Goal: Task Accomplishment & Management: Use online tool/utility

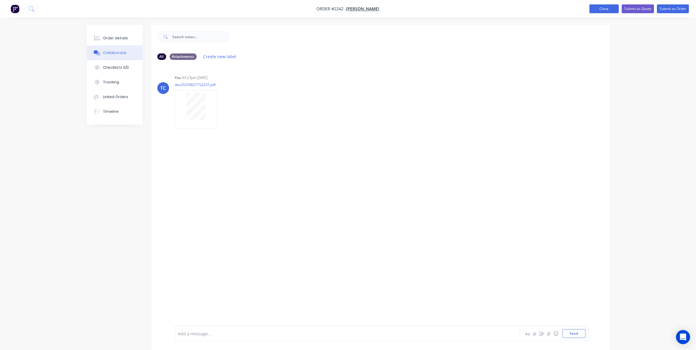
click at [605, 6] on button "Close" at bounding box center [604, 8] width 29 height 9
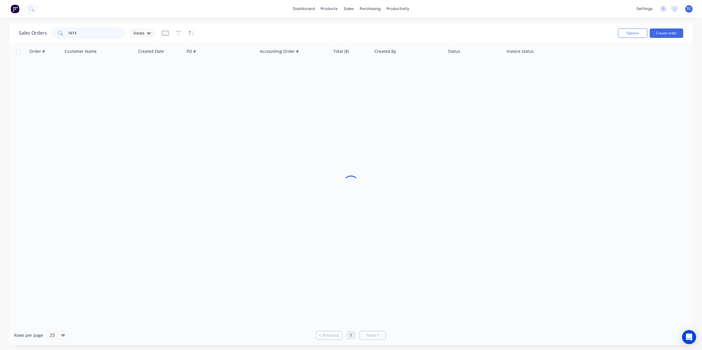
drag, startPoint x: 75, startPoint y: 32, endPoint x: 65, endPoint y: 32, distance: 10.0
click at [65, 32] on div "1613" at bounding box center [88, 33] width 73 height 12
type input "1925"
click at [305, 8] on link "dashboard" at bounding box center [304, 8] width 28 height 9
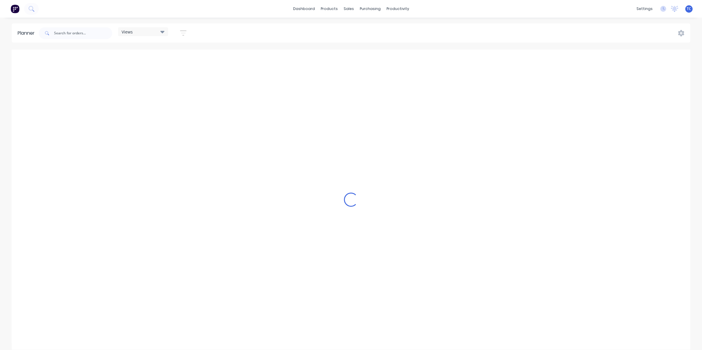
scroll to position [0, 188]
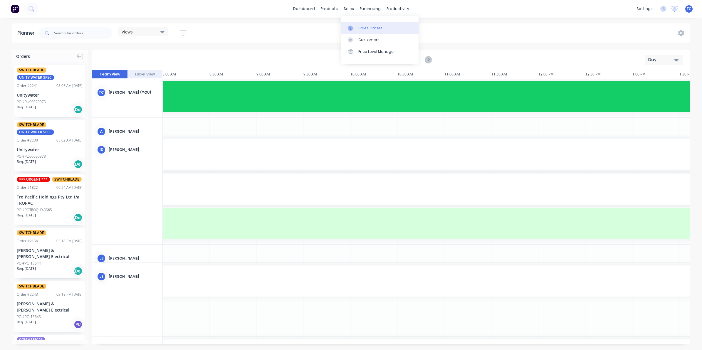
click at [362, 26] on div "Sales Orders" at bounding box center [370, 28] width 24 height 5
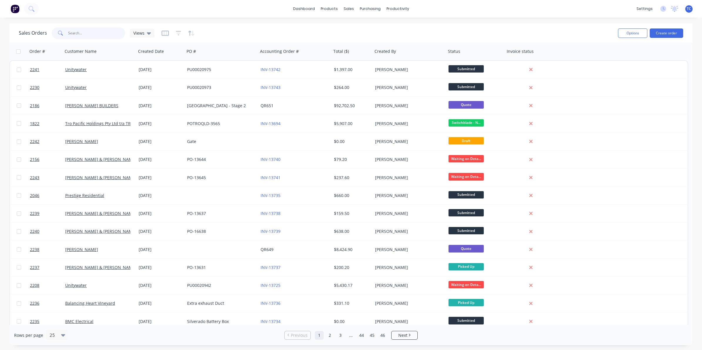
click at [73, 33] on input "text" at bounding box center [96, 33] width 57 height 12
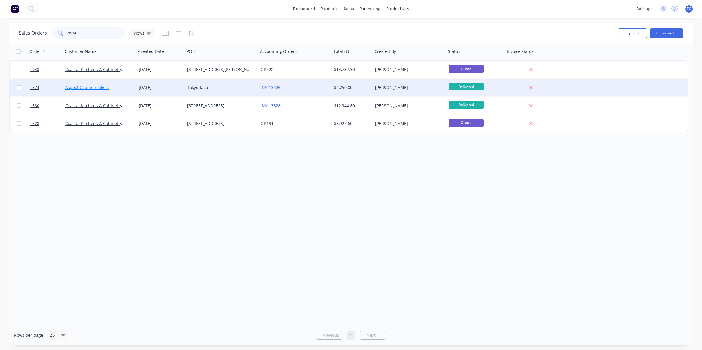
type input "1574"
click at [82, 87] on link "Aspect Cabinetmakers" at bounding box center [87, 88] width 44 height 6
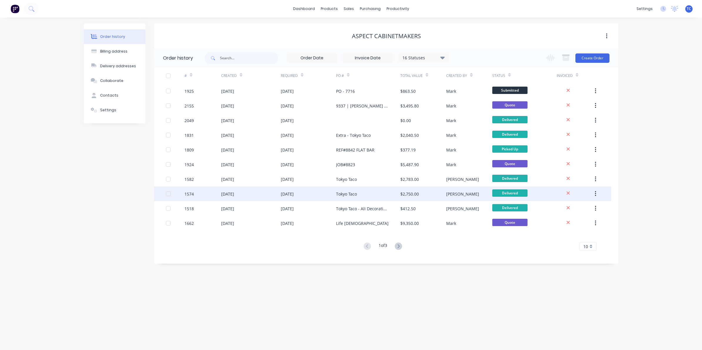
click at [234, 193] on div "[DATE]" at bounding box center [227, 194] width 13 height 6
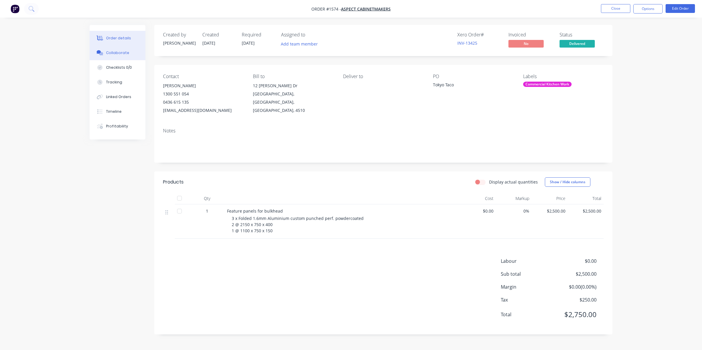
click at [117, 52] on div "Collaborate" at bounding box center [117, 52] width 23 height 5
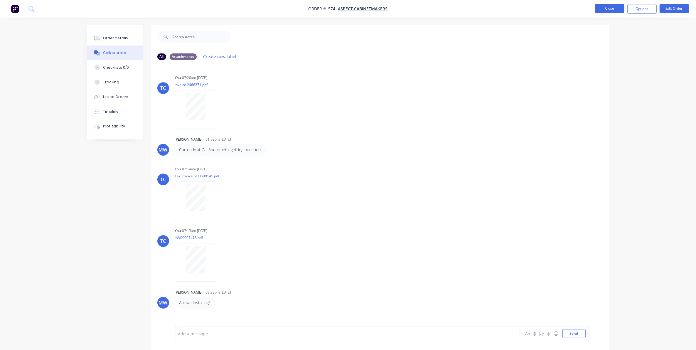
click at [611, 8] on button "Close" at bounding box center [609, 8] width 29 height 9
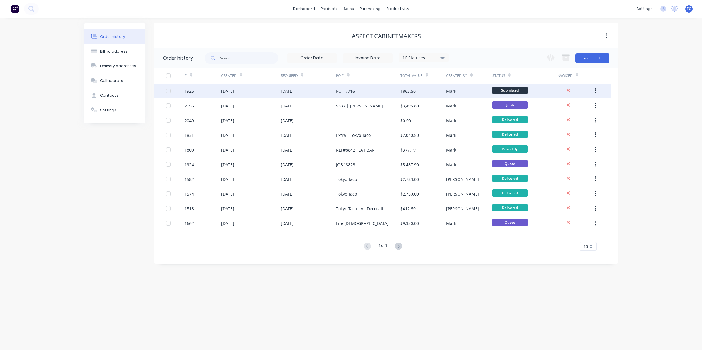
click at [234, 91] on div "[DATE]" at bounding box center [227, 91] width 13 height 6
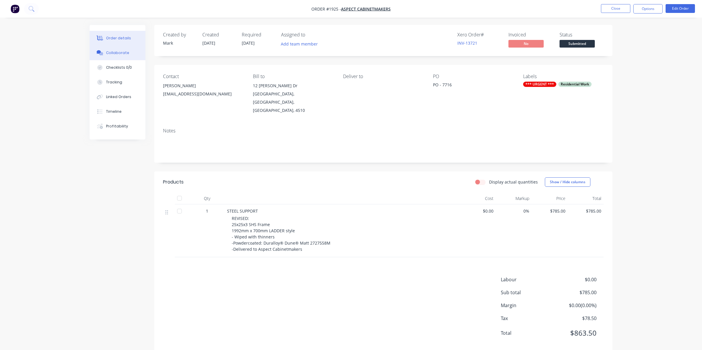
click at [118, 52] on div "Collaborate" at bounding box center [117, 52] width 23 height 5
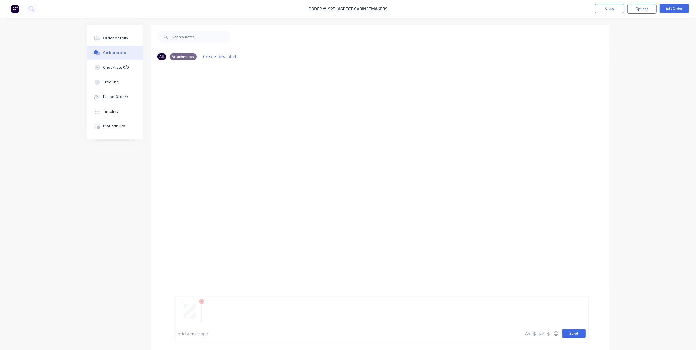
click at [574, 332] on button "Send" at bounding box center [574, 333] width 23 height 9
click at [607, 8] on button "Close" at bounding box center [609, 8] width 29 height 9
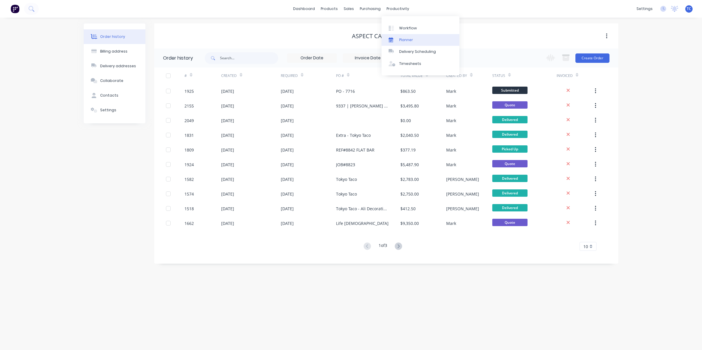
click at [403, 38] on div "Planner" at bounding box center [406, 39] width 14 height 5
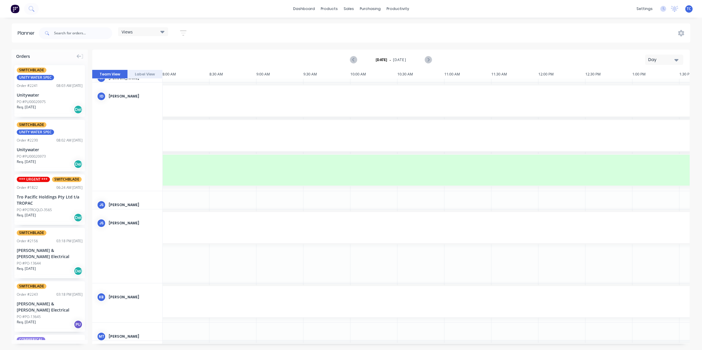
scroll to position [0, 188]
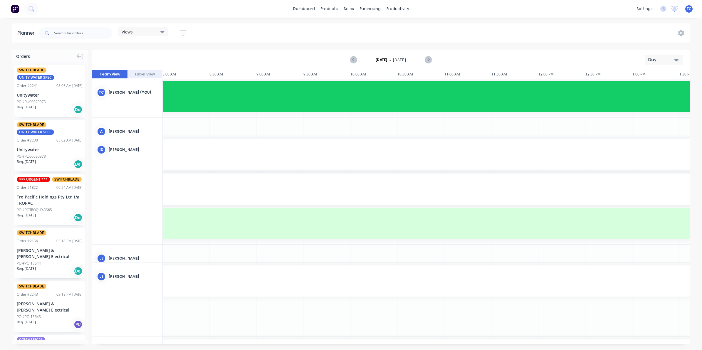
click at [676, 59] on icon "button" at bounding box center [676, 60] width 4 height 2
click at [644, 87] on div "Week" at bounding box center [653, 88] width 58 height 12
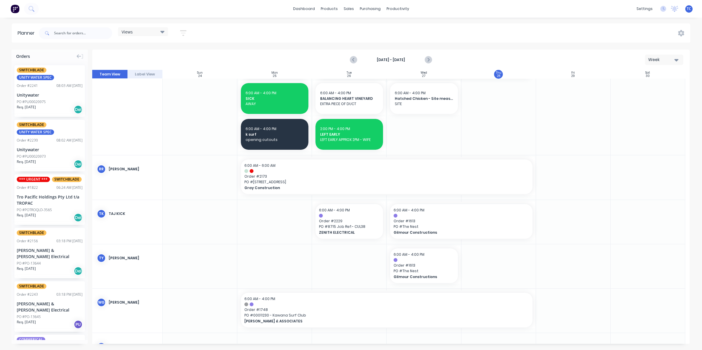
scroll to position [336, 0]
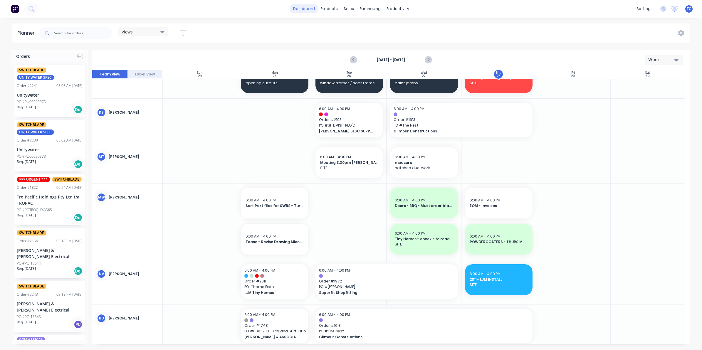
click at [304, 8] on link "dashboard" at bounding box center [304, 8] width 28 height 9
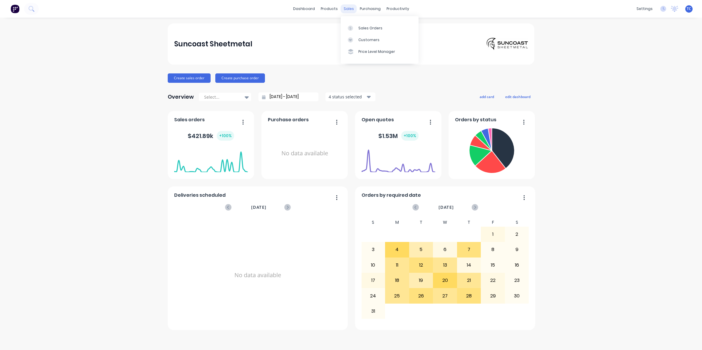
click at [349, 8] on div "sales" at bounding box center [349, 8] width 16 height 9
click at [364, 26] on div "Sales Orders" at bounding box center [370, 28] width 24 height 5
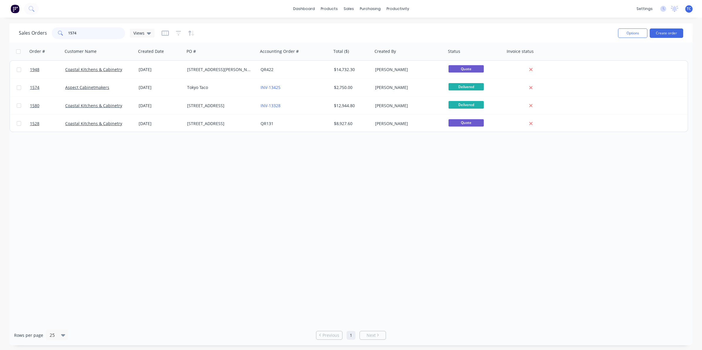
drag, startPoint x: 77, startPoint y: 32, endPoint x: 66, endPoint y: 30, distance: 11.3
click at [66, 30] on div "1574" at bounding box center [88, 33] width 73 height 12
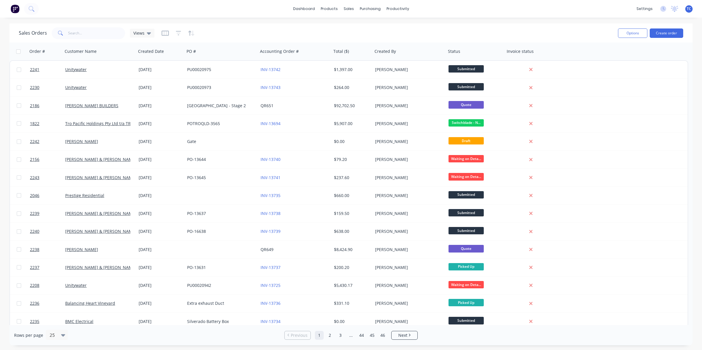
click at [573, 350] on html "dashboard products sales purchasing productivity dashboard products Product Cat…" at bounding box center [351, 175] width 702 height 350
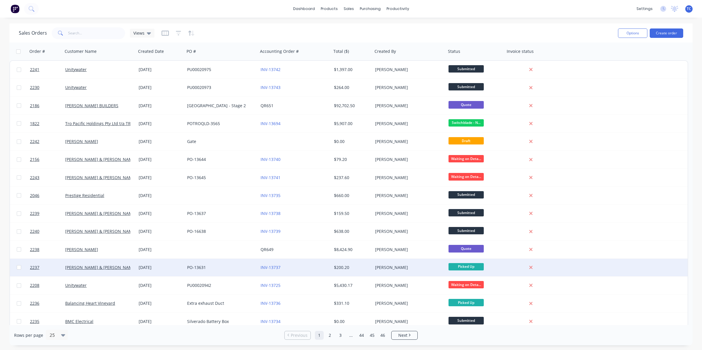
click at [166, 267] on div "[DATE]" at bounding box center [161, 268] width 44 height 6
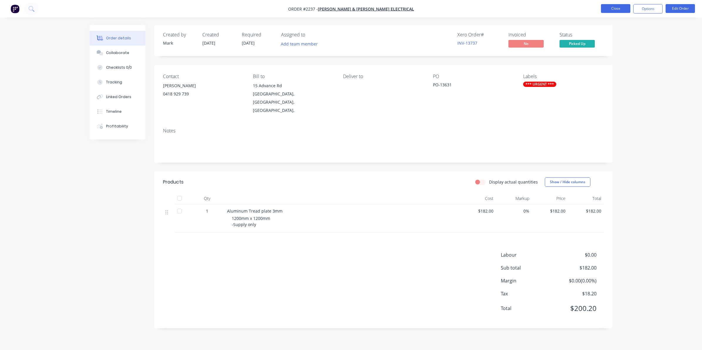
click at [613, 6] on button "Close" at bounding box center [615, 8] width 29 height 9
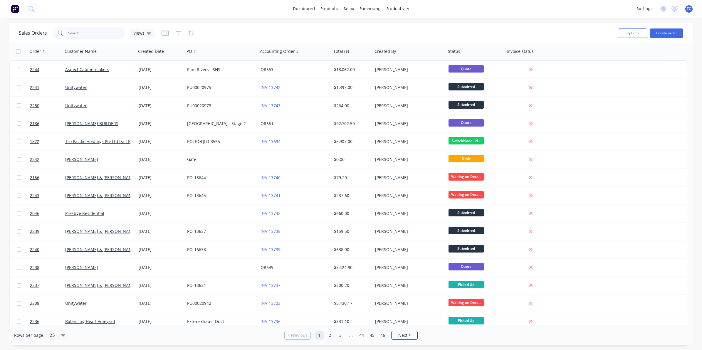
click at [79, 31] on input "text" at bounding box center [96, 33] width 57 height 12
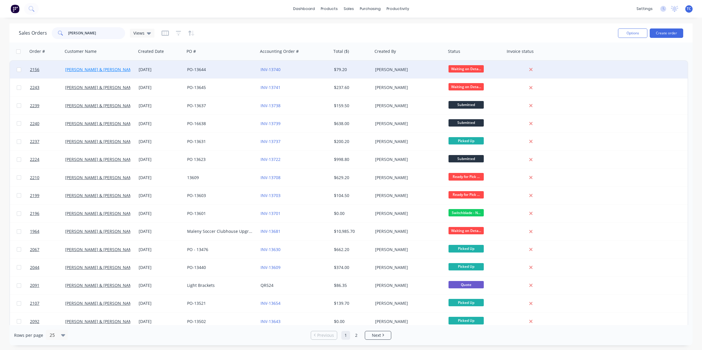
type input "[PERSON_NAME]"
click at [102, 68] on link "[PERSON_NAME] & [PERSON_NAME] Electrical" at bounding box center [110, 70] width 90 height 6
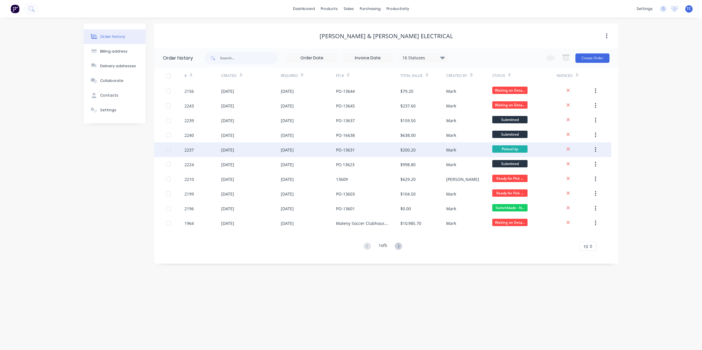
click at [234, 150] on div "[DATE]" at bounding box center [227, 150] width 13 height 6
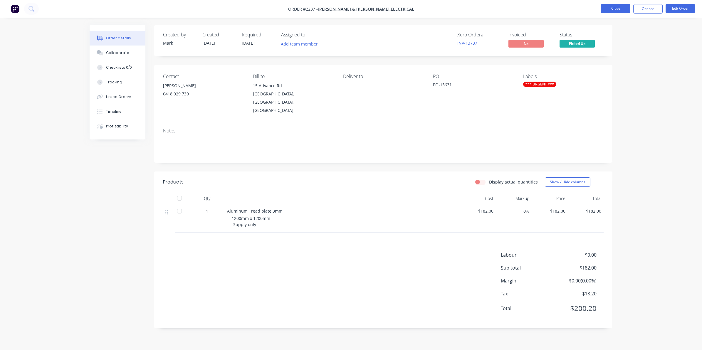
click at [610, 6] on button "Close" at bounding box center [615, 8] width 29 height 9
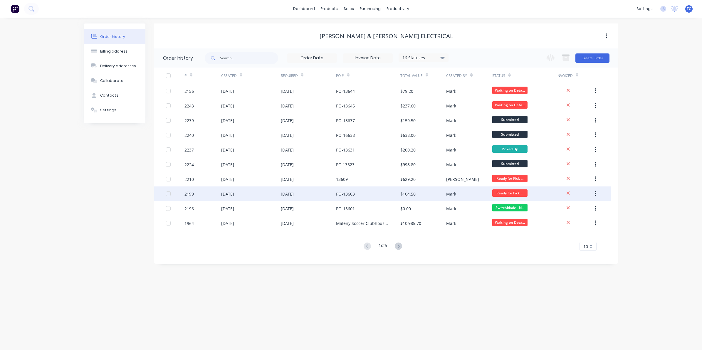
click at [234, 194] on div "[DATE]" at bounding box center [227, 194] width 13 height 6
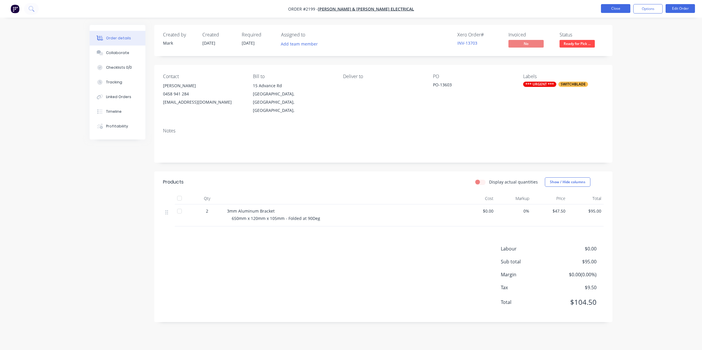
click at [611, 7] on button "Close" at bounding box center [615, 8] width 29 height 9
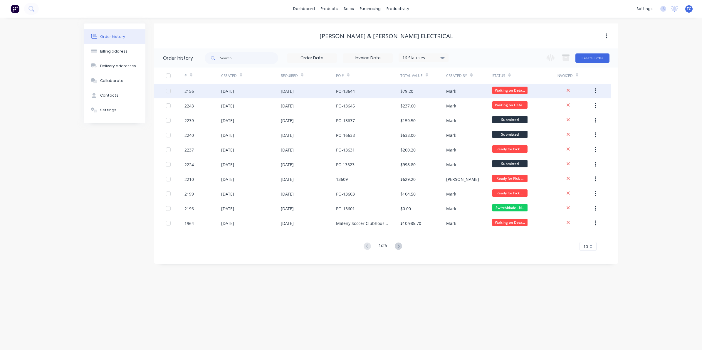
click at [266, 92] on div "[DATE]" at bounding box center [251, 91] width 60 height 15
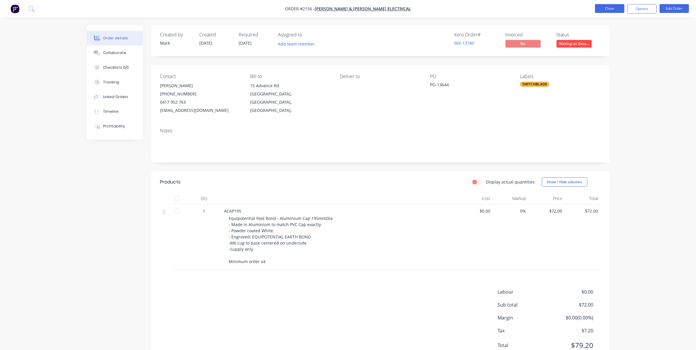
click at [606, 7] on button "Close" at bounding box center [609, 8] width 29 height 9
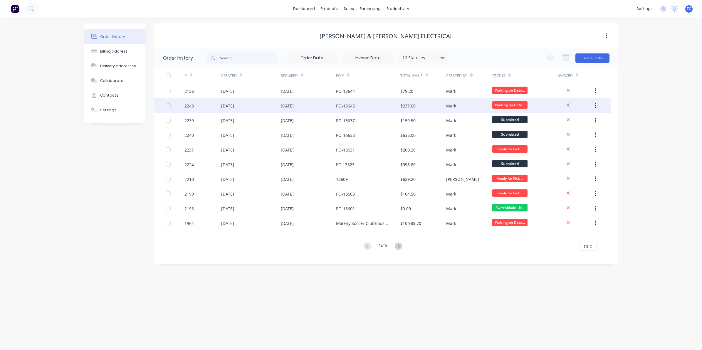
click at [233, 107] on div "[DATE]" at bounding box center [227, 106] width 13 height 6
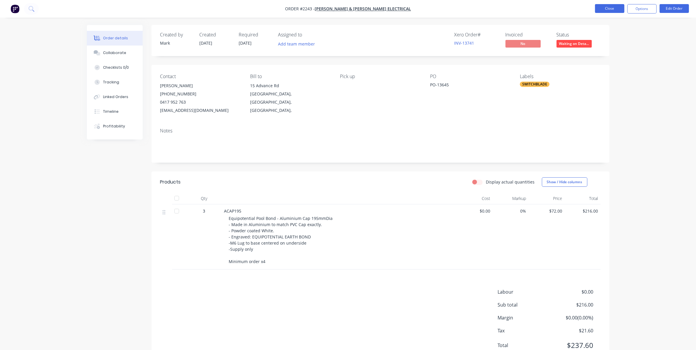
click at [610, 9] on button "Close" at bounding box center [609, 8] width 29 height 9
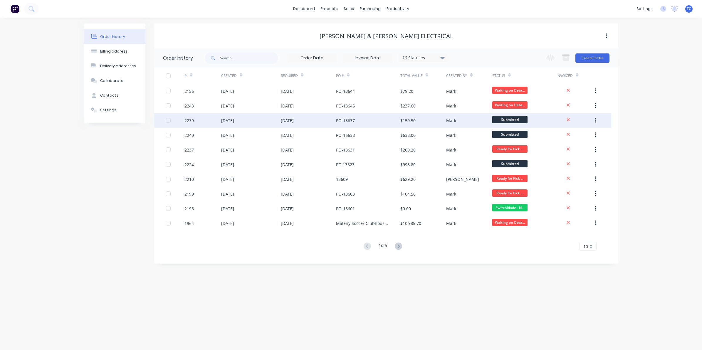
click at [229, 121] on div "[DATE]" at bounding box center [227, 120] width 13 height 6
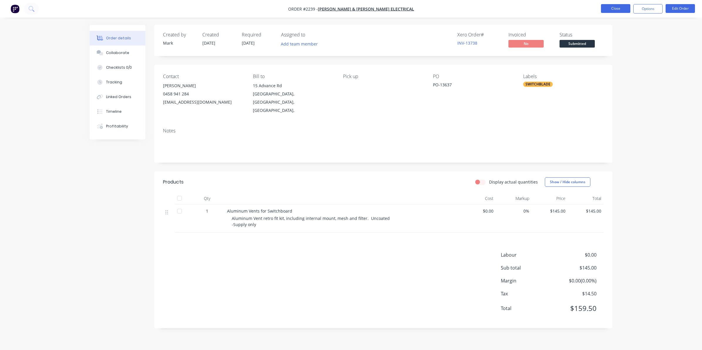
click at [615, 7] on button "Close" at bounding box center [615, 8] width 29 height 9
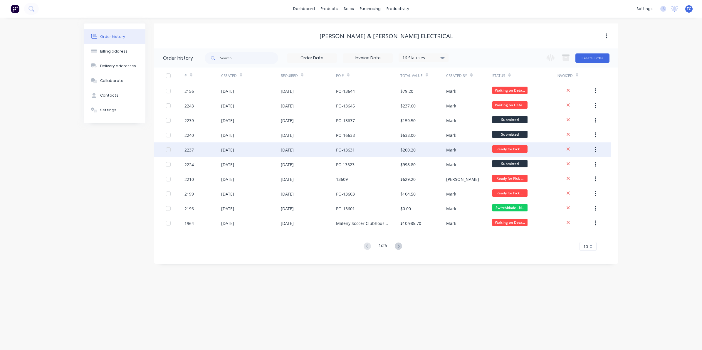
click at [234, 151] on div "[DATE]" at bounding box center [227, 150] width 13 height 6
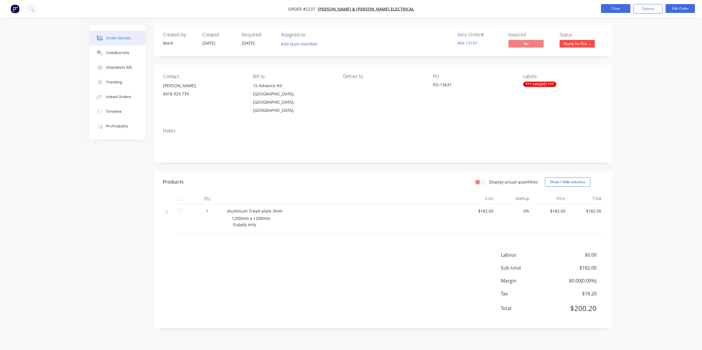
click at [614, 8] on button "Close" at bounding box center [615, 8] width 29 height 9
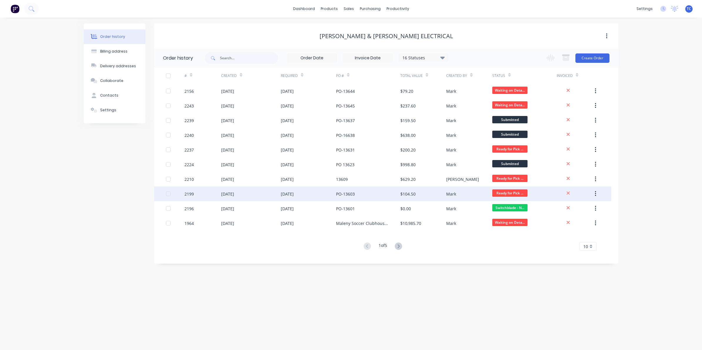
click at [307, 193] on div "[DATE]" at bounding box center [308, 193] width 55 height 15
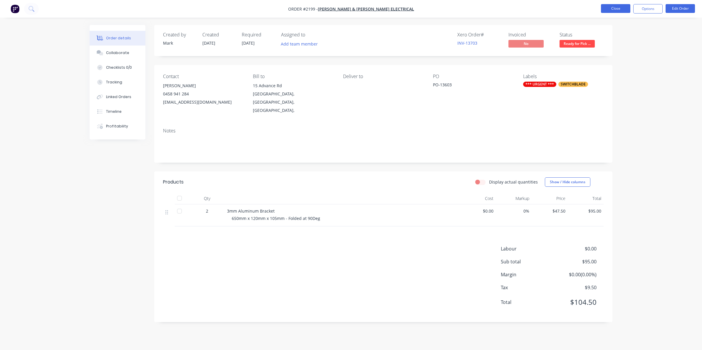
click at [618, 7] on button "Close" at bounding box center [615, 8] width 29 height 9
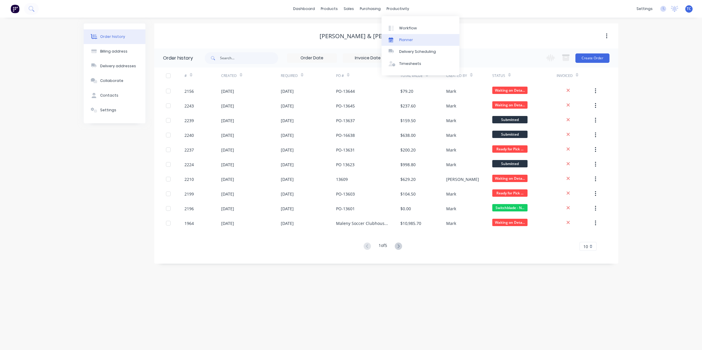
click at [407, 39] on div "Planner" at bounding box center [406, 39] width 14 height 5
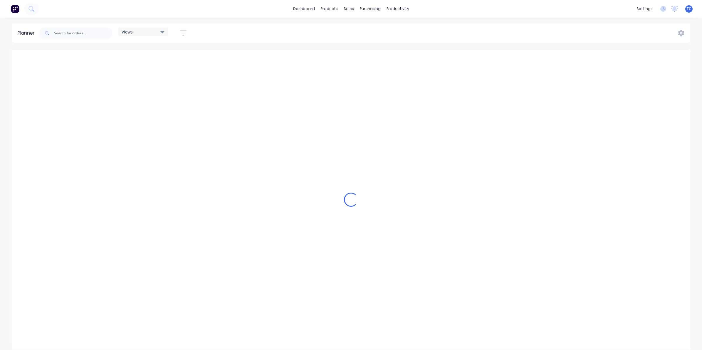
scroll to position [0, 282]
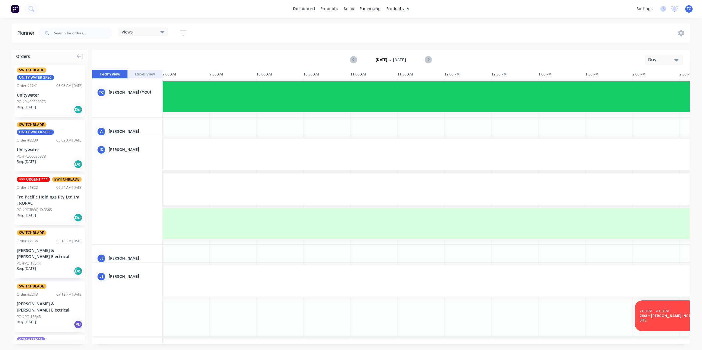
click at [679, 58] on button "Day" at bounding box center [664, 60] width 38 height 10
click at [642, 87] on div "Week" at bounding box center [653, 88] width 58 height 12
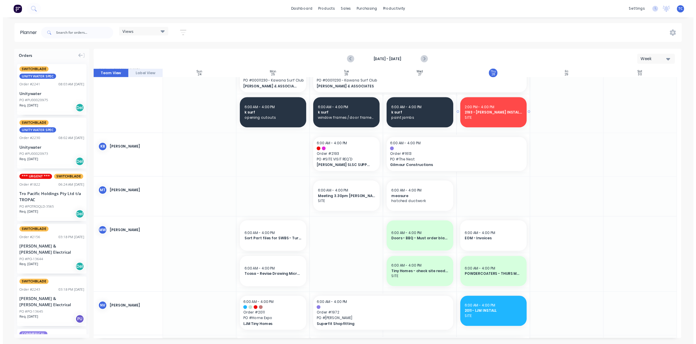
scroll to position [116, 0]
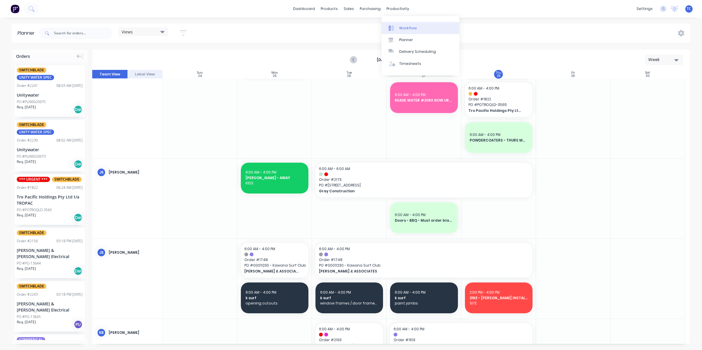
click at [406, 26] on div "Workflow" at bounding box center [408, 28] width 18 height 5
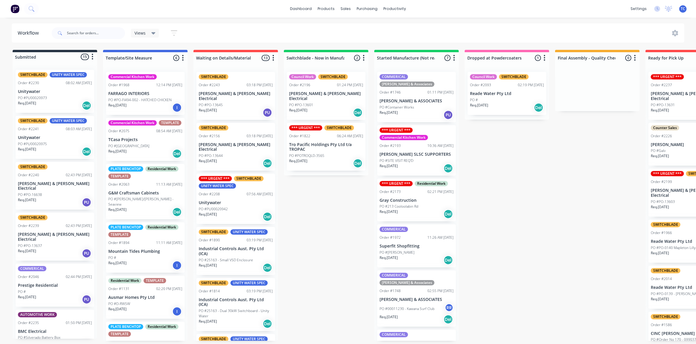
click at [401, 99] on p "[PERSON_NAME] & ASSOCIATES" at bounding box center [417, 101] width 74 height 5
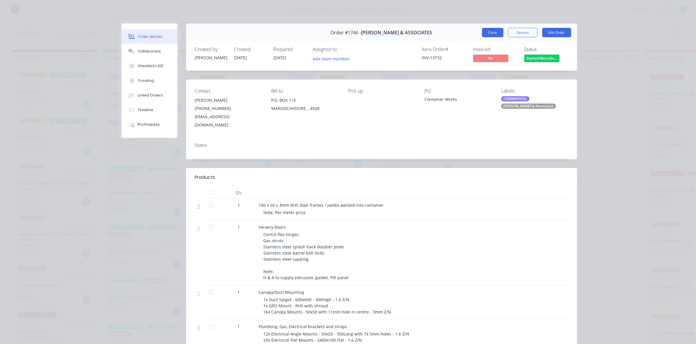
click at [485, 31] on button "Close" at bounding box center [492, 32] width 21 height 9
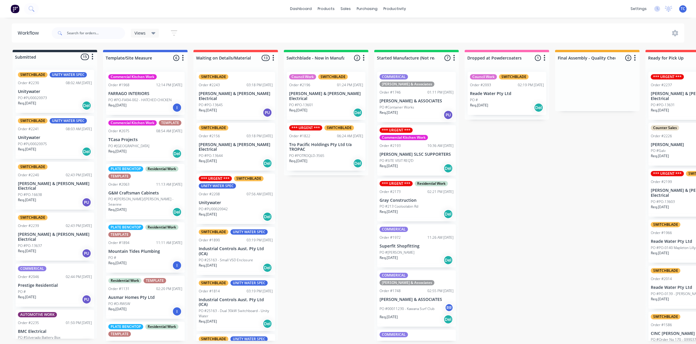
click at [407, 152] on p "[PERSON_NAME] SLSC SUPPORTERS" at bounding box center [417, 154] width 74 height 5
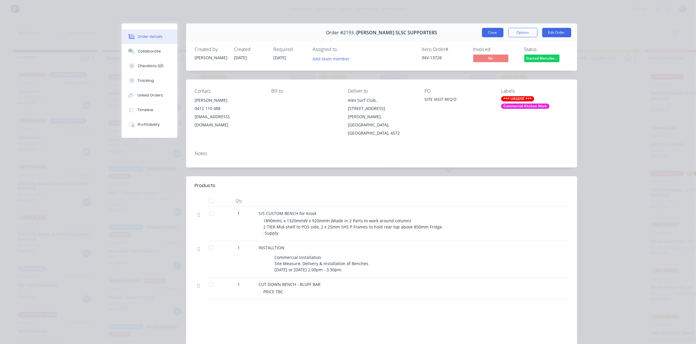
click at [489, 33] on button "Close" at bounding box center [492, 32] width 21 height 9
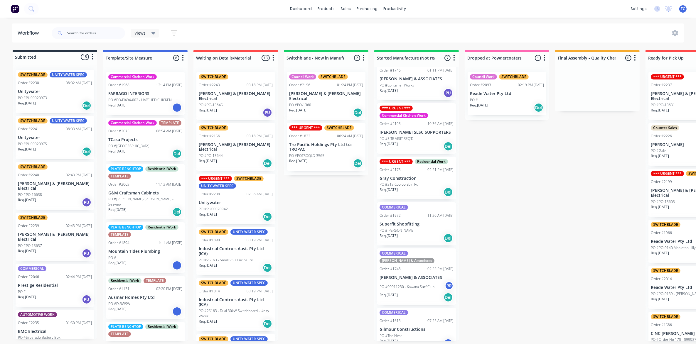
scroll to position [69, 0]
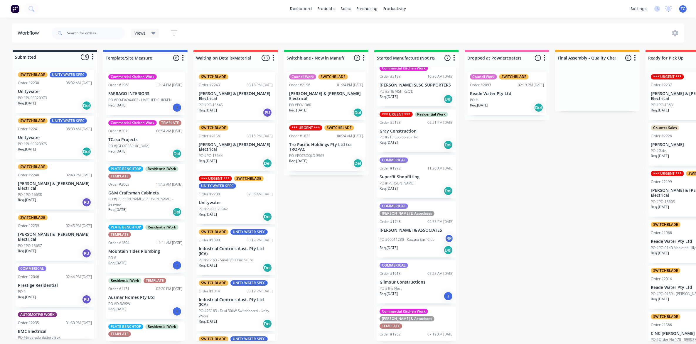
click at [404, 218] on div "COMMERICAL [PERSON_NAME] & Associates Order #1748 02:55 PM [DATE] [PERSON_NAME]…" at bounding box center [416, 229] width 79 height 56
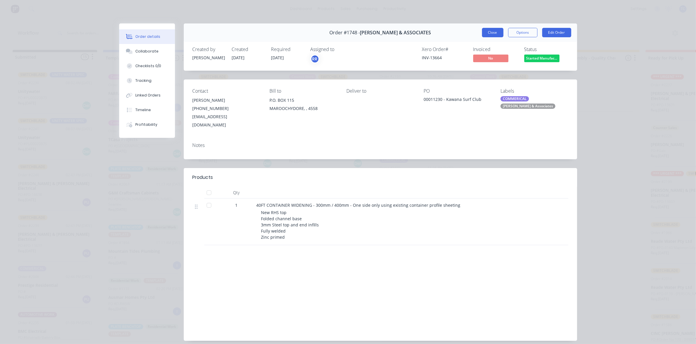
click at [488, 31] on button "Close" at bounding box center [492, 32] width 21 height 9
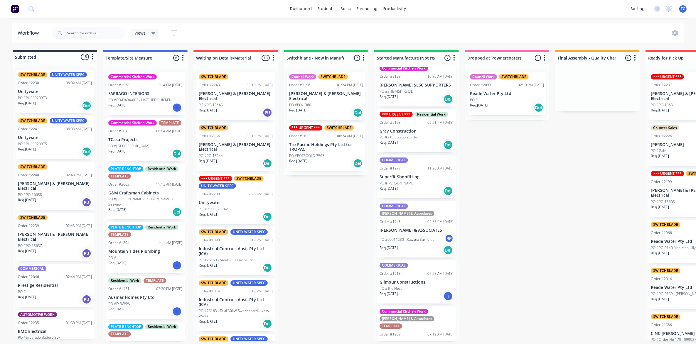
click at [406, 286] on div "PO #The Nest" at bounding box center [417, 288] width 74 height 5
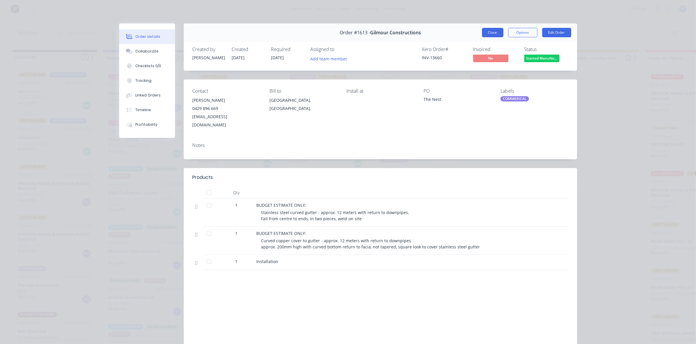
click at [487, 29] on button "Close" at bounding box center [492, 32] width 21 height 9
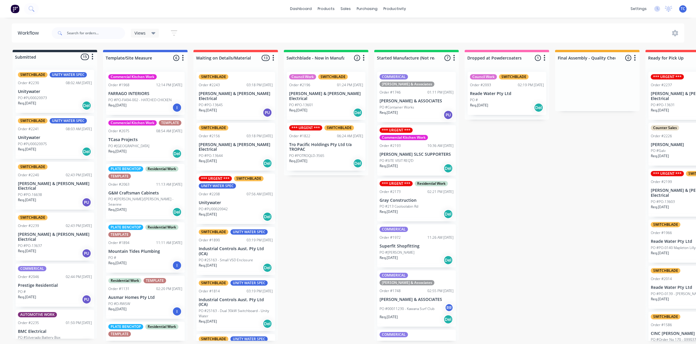
scroll to position [0, 0]
click at [401, 97] on div "COMMERICAL [PERSON_NAME] & Associates Order #1746 01:11 PM [DATE] [PERSON_NAME]…" at bounding box center [416, 97] width 79 height 51
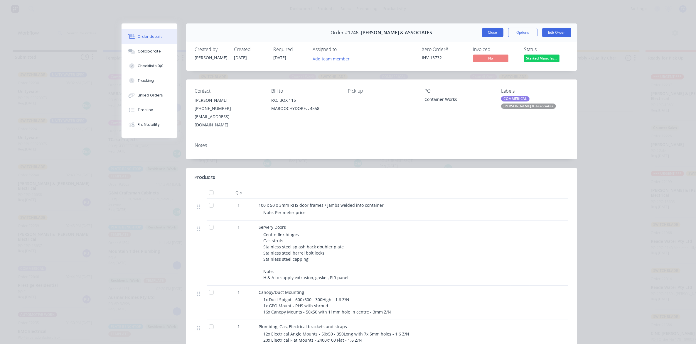
click at [490, 31] on button "Close" at bounding box center [492, 32] width 21 height 9
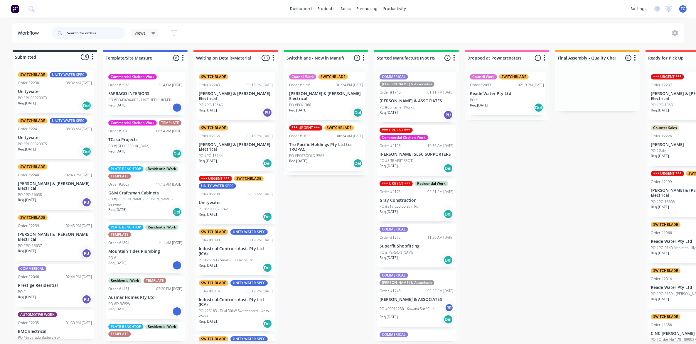
click at [80, 33] on input "text" at bounding box center [96, 33] width 58 height 12
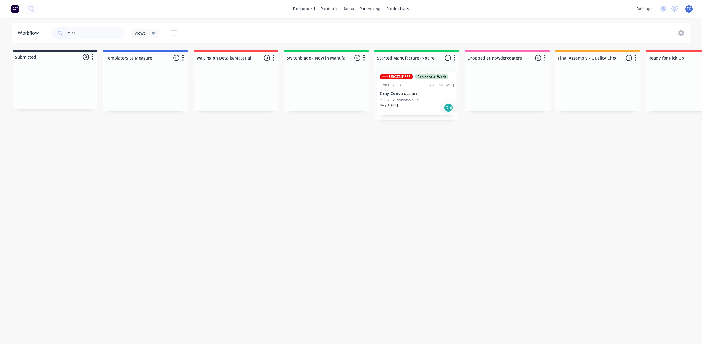
click at [409, 96] on div "*** URGENT *** Residential Work Order #2173 02:21 PM [DATE] Gray Construction P…" at bounding box center [416, 93] width 79 height 43
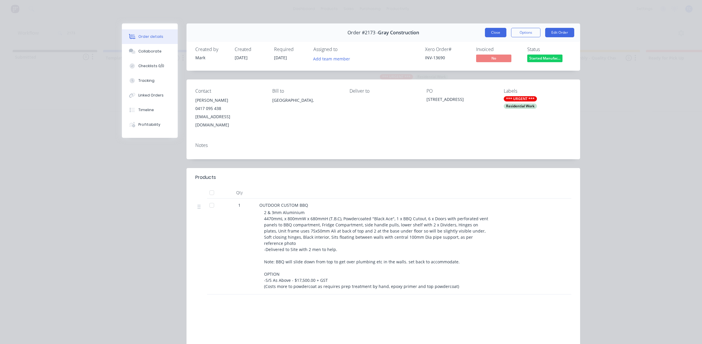
click at [490, 32] on button "Close" at bounding box center [495, 32] width 21 height 9
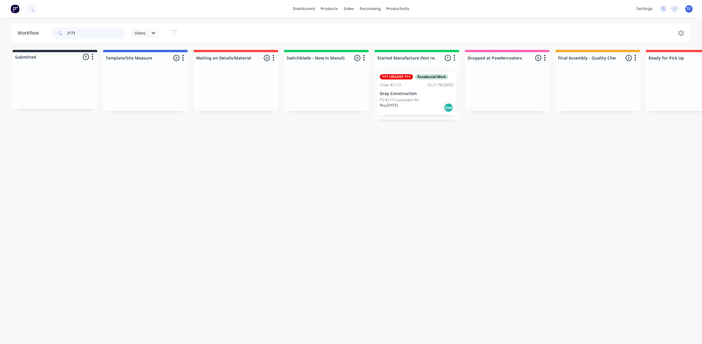
drag, startPoint x: 77, startPoint y: 31, endPoint x: 68, endPoint y: 31, distance: 8.8
click at [68, 31] on input "2173" at bounding box center [96, 33] width 58 height 12
drag, startPoint x: 76, startPoint y: 33, endPoint x: 66, endPoint y: 30, distance: 10.3
click at [66, 30] on div "1613" at bounding box center [88, 33] width 73 height 12
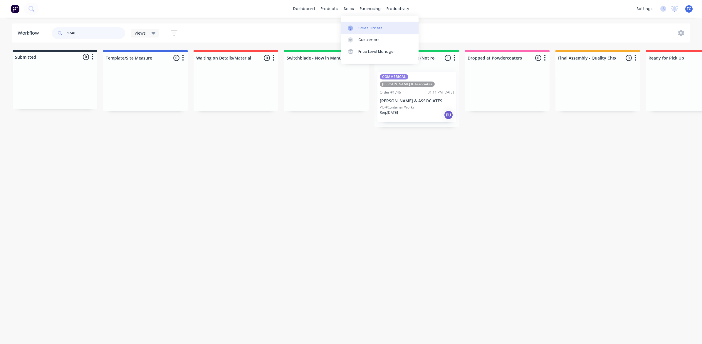
type input "1746"
click at [363, 26] on div "Sales Orders" at bounding box center [370, 28] width 24 height 5
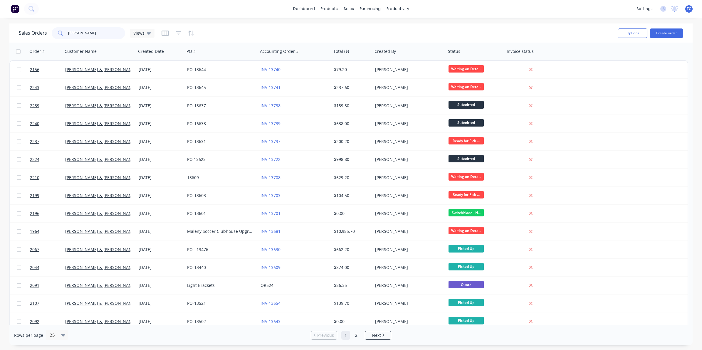
drag, startPoint x: 78, startPoint y: 33, endPoint x: 67, endPoint y: 33, distance: 11.7
click at [67, 33] on div "[PERSON_NAME]" at bounding box center [88, 33] width 73 height 12
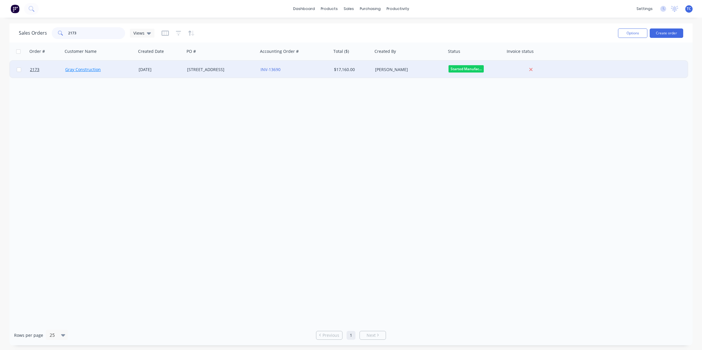
type input "2173"
click at [79, 68] on link "Gray Construction" at bounding box center [83, 70] width 36 height 6
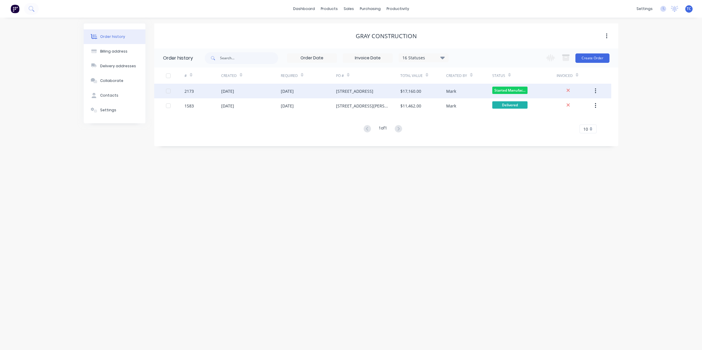
click at [230, 89] on div "[DATE]" at bounding box center [227, 91] width 13 height 6
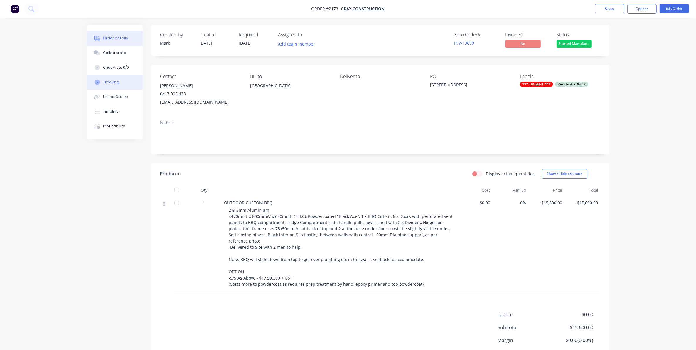
click at [112, 82] on div "Tracking" at bounding box center [111, 82] width 16 height 5
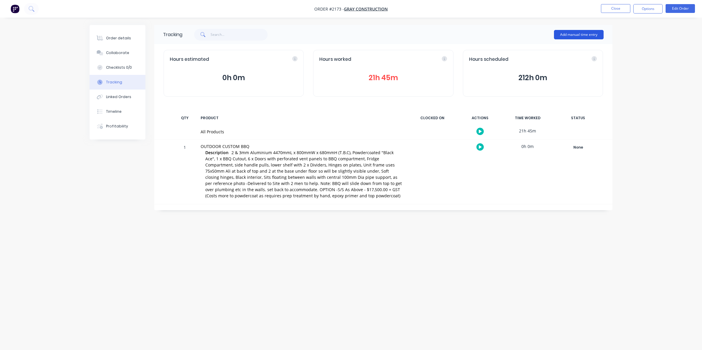
click at [576, 34] on button "Add manual time entry" at bounding box center [579, 34] width 50 height 9
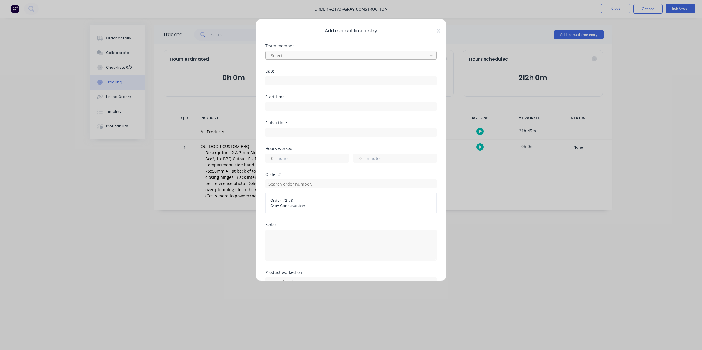
click at [280, 55] on div at bounding box center [347, 55] width 154 height 7
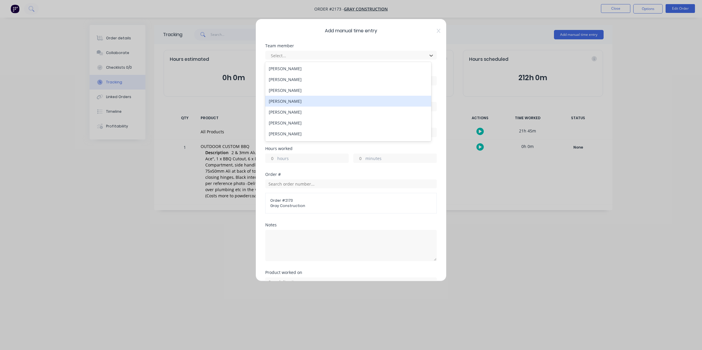
scroll to position [37, 0]
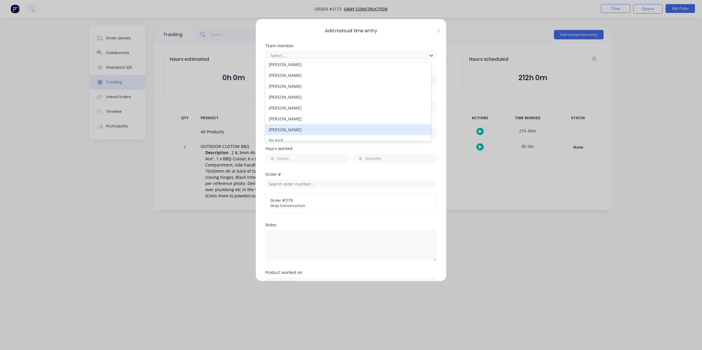
click at [290, 130] on div "[PERSON_NAME]" at bounding box center [348, 129] width 166 height 11
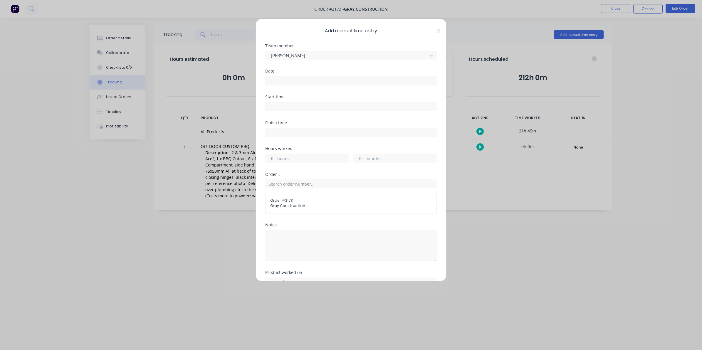
click at [275, 81] on input at bounding box center [350, 80] width 171 height 9
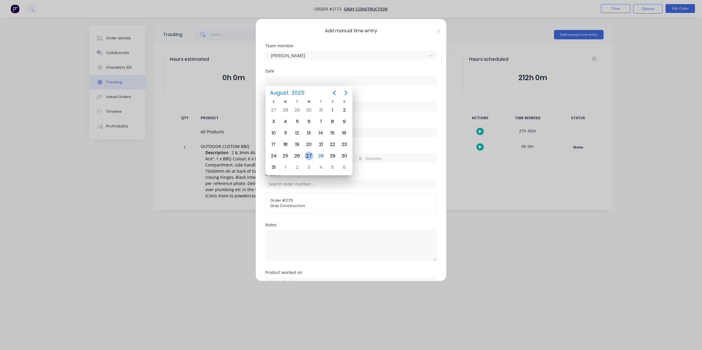
click at [309, 154] on div "27" at bounding box center [309, 156] width 9 height 9
type input "[DATE]"
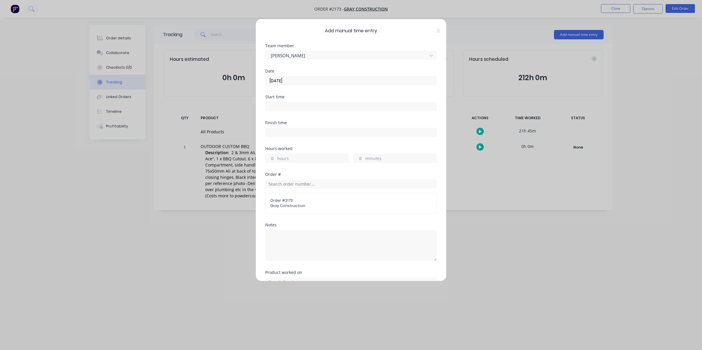
click at [274, 157] on input "hours" at bounding box center [270, 158] width 10 height 9
type input "9"
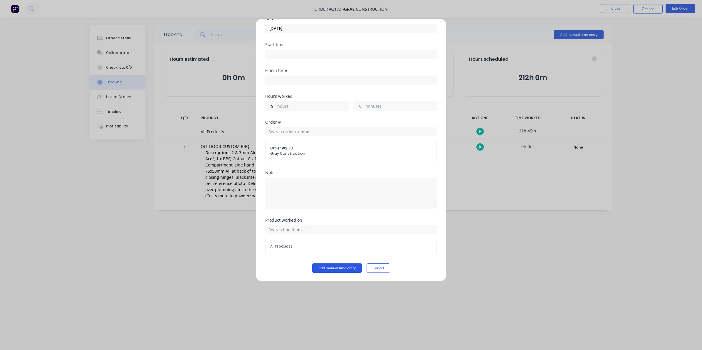
click at [335, 268] on button "Add manual time entry" at bounding box center [337, 267] width 50 height 9
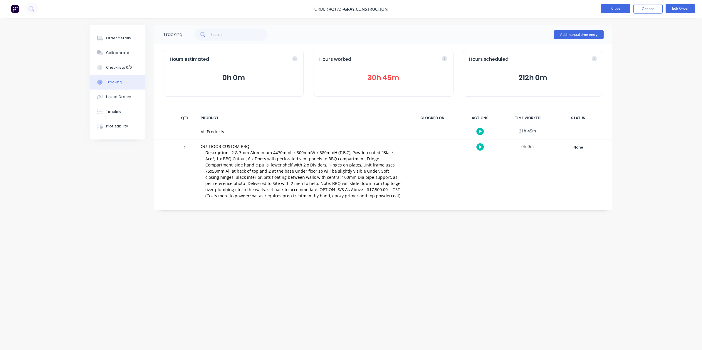
click at [614, 7] on button "Close" at bounding box center [615, 8] width 29 height 9
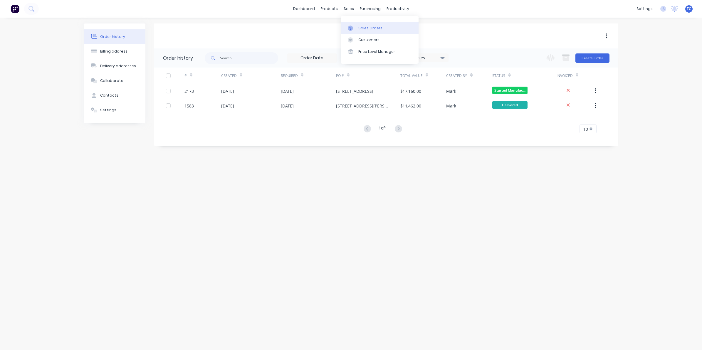
click at [359, 28] on div "Sales Orders" at bounding box center [370, 28] width 24 height 5
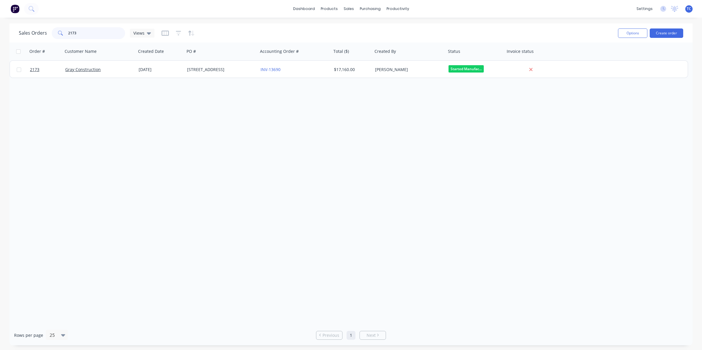
drag, startPoint x: 78, startPoint y: 33, endPoint x: 66, endPoint y: 33, distance: 11.7
click at [66, 33] on div "2173" at bounding box center [88, 33] width 73 height 12
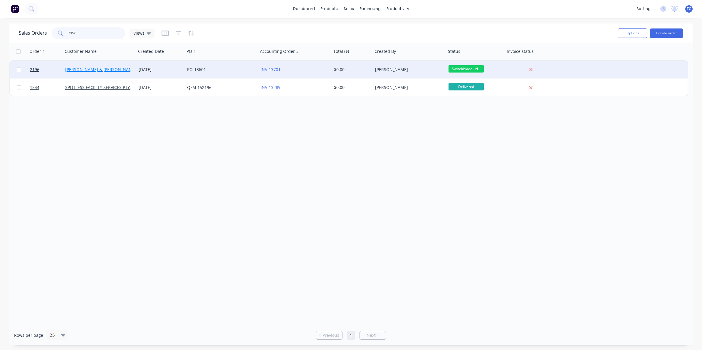
type input "2196"
click at [97, 69] on link "[PERSON_NAME] & [PERSON_NAME] Electrical" at bounding box center [110, 70] width 90 height 6
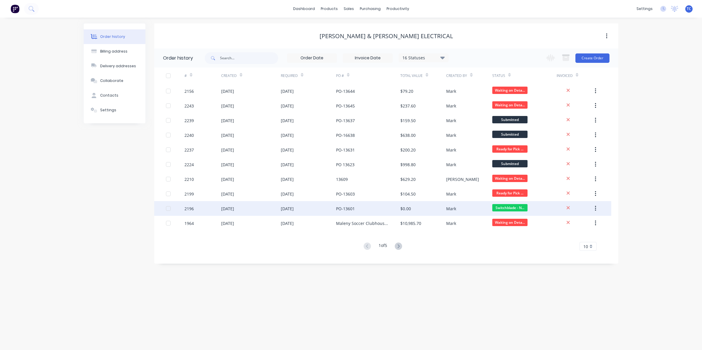
click at [234, 206] on div "[DATE]" at bounding box center [227, 209] width 13 height 6
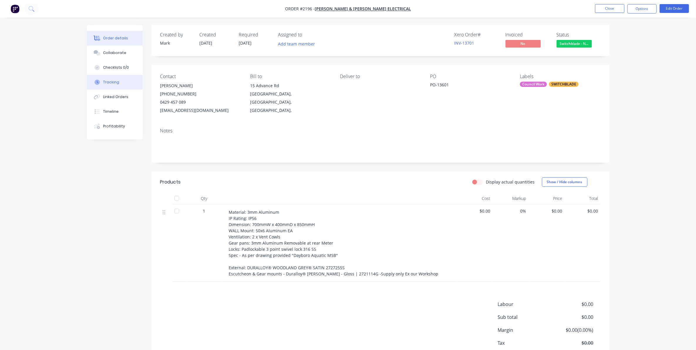
click at [112, 81] on div "Tracking" at bounding box center [111, 82] width 16 height 5
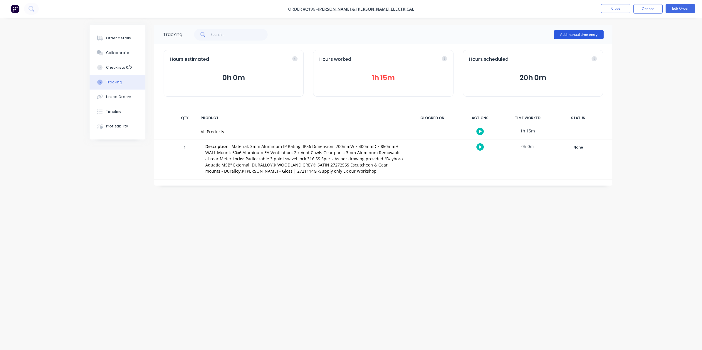
click at [572, 32] on button "Add manual time entry" at bounding box center [579, 34] width 50 height 9
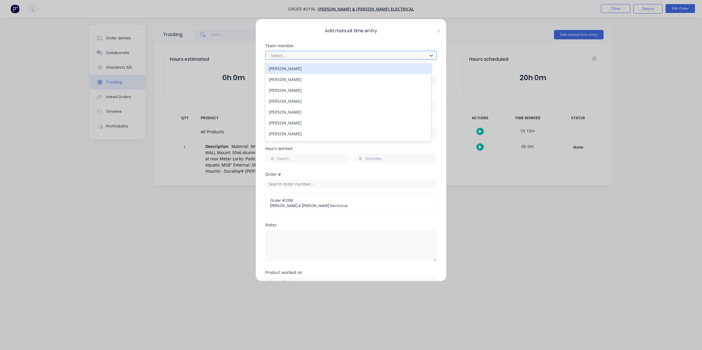
click at [278, 54] on div at bounding box center [347, 55] width 154 height 7
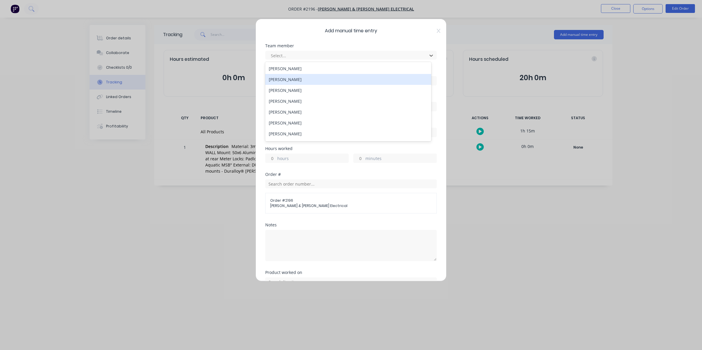
click at [285, 78] on div "[PERSON_NAME]" at bounding box center [348, 79] width 166 height 11
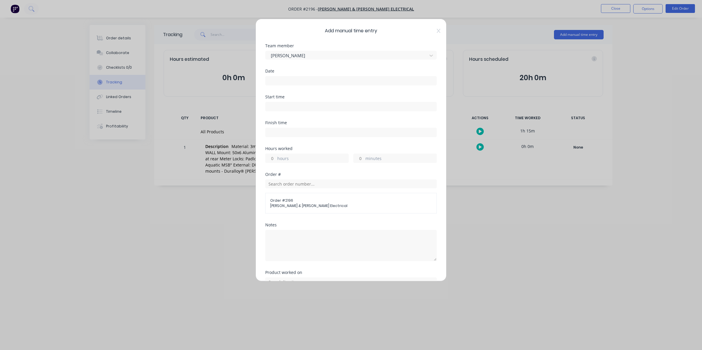
click at [276, 80] on input at bounding box center [350, 80] width 171 height 9
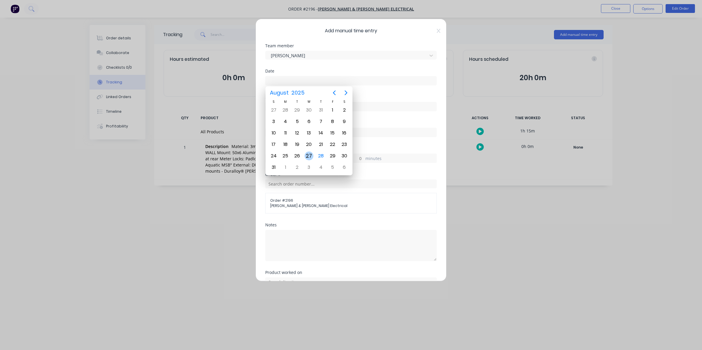
click at [307, 154] on div "27" at bounding box center [309, 156] width 9 height 9
type input "[DATE]"
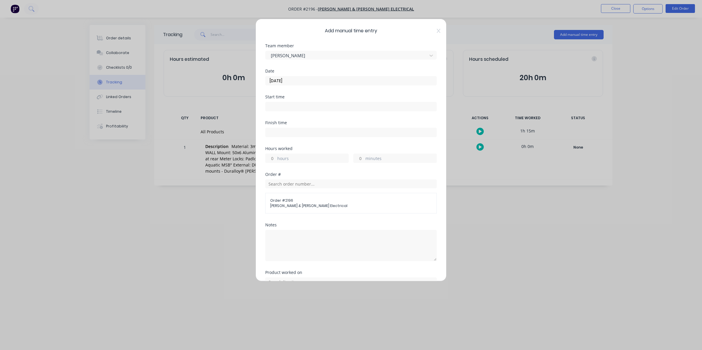
click at [275, 159] on input "hours" at bounding box center [270, 158] width 10 height 9
type input "1"
click at [356, 157] on input "minutes" at bounding box center [359, 158] width 10 height 9
type input "15"
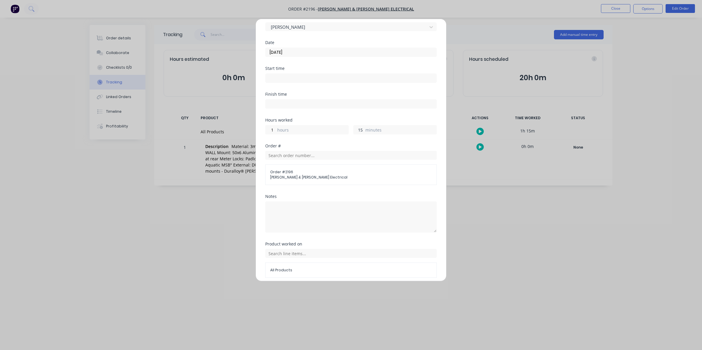
scroll to position [53, 0]
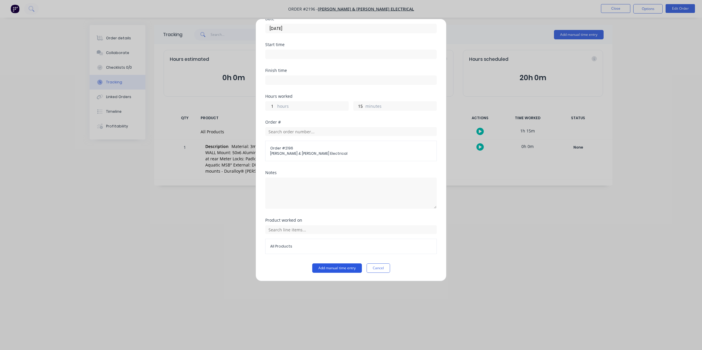
click at [335, 268] on button "Add manual time entry" at bounding box center [337, 267] width 50 height 9
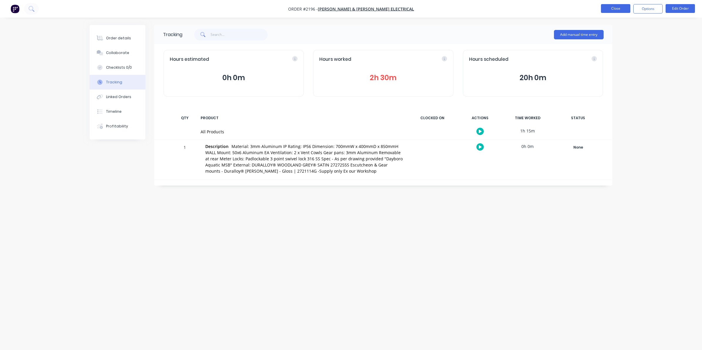
click at [613, 7] on button "Close" at bounding box center [615, 8] width 29 height 9
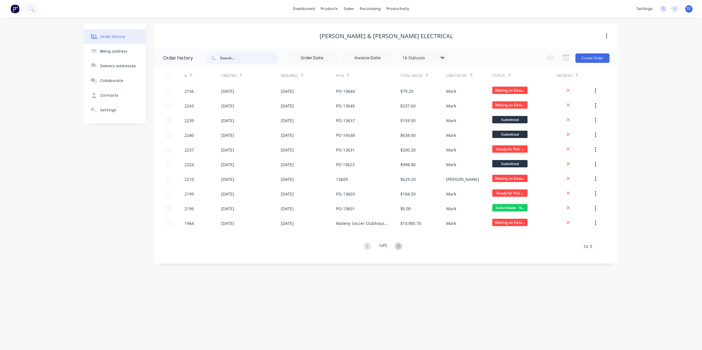
click at [228, 56] on input "text" at bounding box center [249, 58] width 58 height 12
click at [373, 25] on link "Sales Orders" at bounding box center [380, 28] width 78 height 12
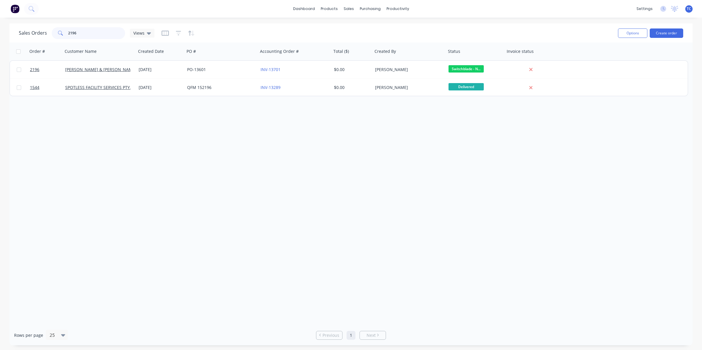
drag, startPoint x: 77, startPoint y: 32, endPoint x: 65, endPoint y: 32, distance: 11.5
click at [65, 32] on div "2196" at bounding box center [88, 33] width 73 height 12
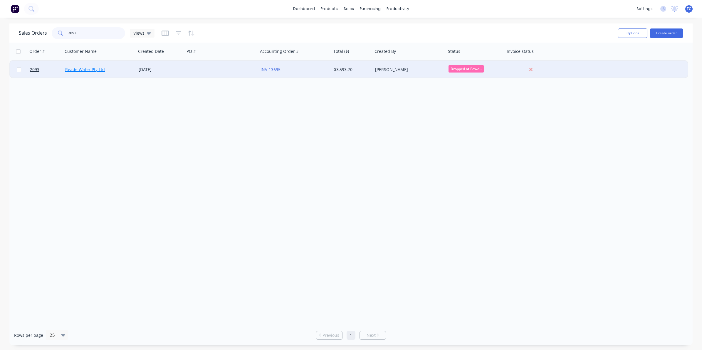
type input "2093"
click at [92, 69] on link "Reade Water Pty Ltd" at bounding box center [85, 70] width 40 height 6
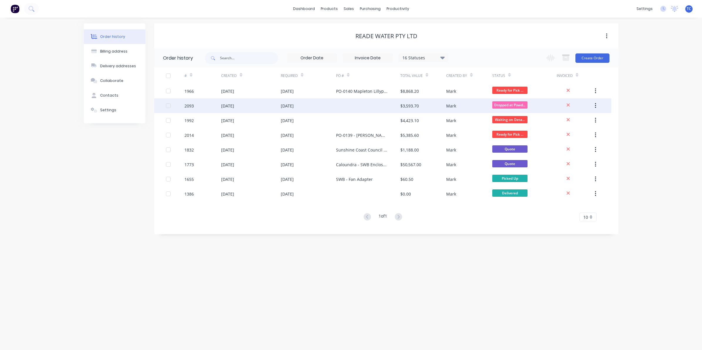
click at [234, 106] on div "[DATE]" at bounding box center [227, 106] width 13 height 6
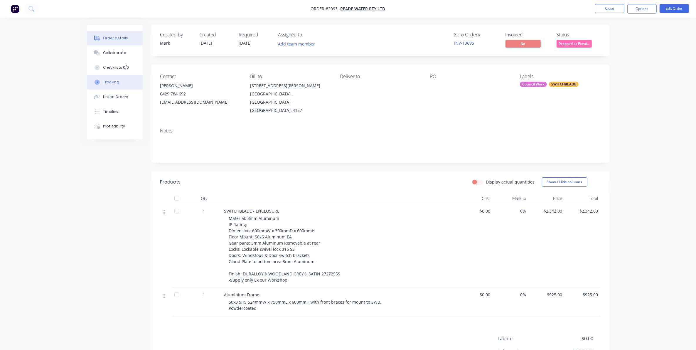
click at [112, 82] on div "Tracking" at bounding box center [111, 82] width 16 height 5
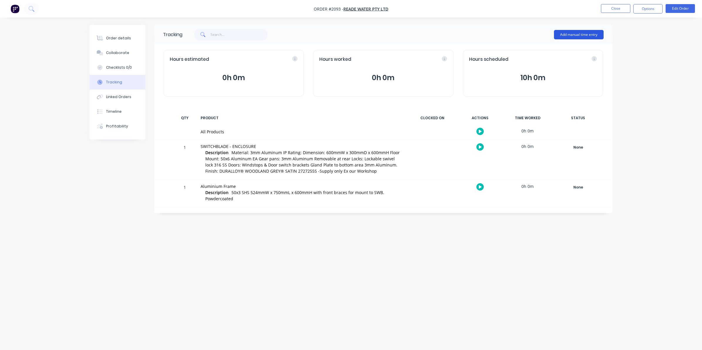
click at [575, 31] on button "Add manual time entry" at bounding box center [579, 34] width 50 height 9
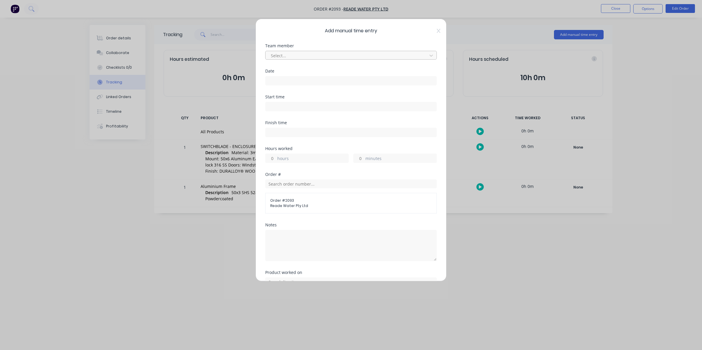
click at [282, 54] on div at bounding box center [347, 55] width 154 height 7
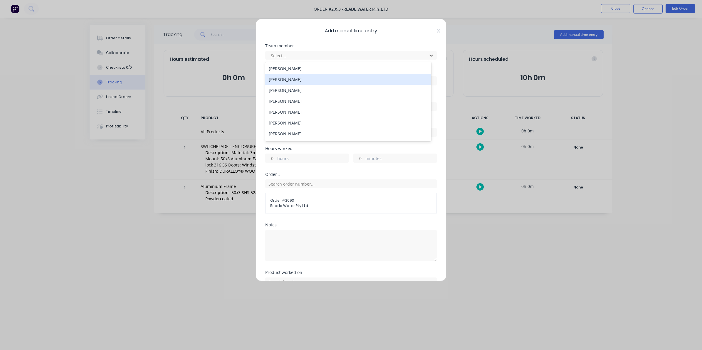
click at [289, 81] on div "[PERSON_NAME]" at bounding box center [348, 79] width 166 height 11
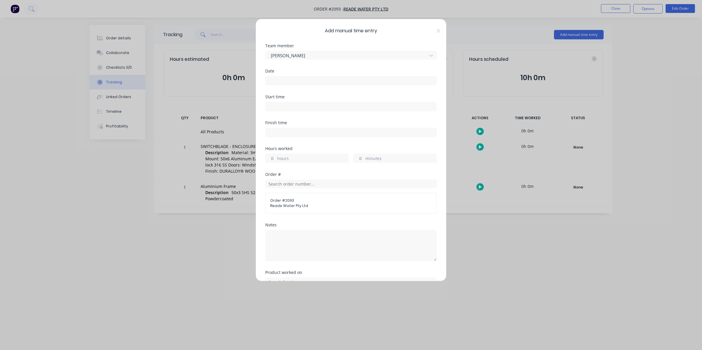
click at [273, 79] on input at bounding box center [350, 80] width 171 height 9
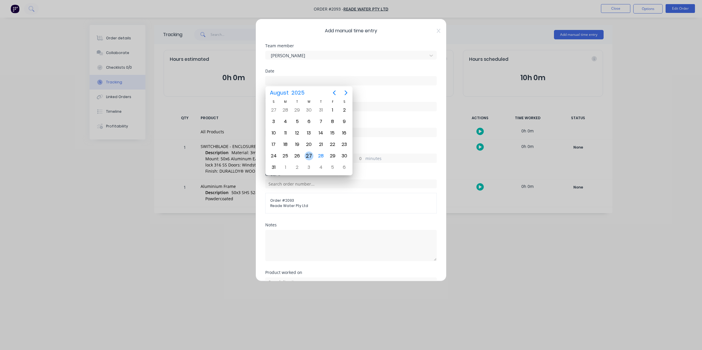
click at [309, 153] on div "27" at bounding box center [309, 156] width 9 height 9
type input "[DATE]"
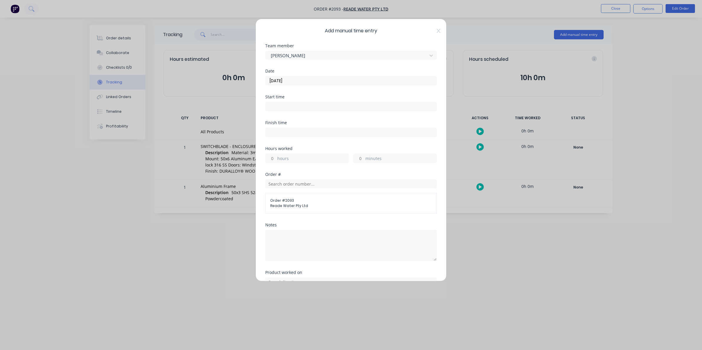
click at [275, 159] on input "hours" at bounding box center [270, 158] width 10 height 9
type input "7"
click at [365, 156] on label "minutes" at bounding box center [400, 158] width 71 height 7
click at [363, 156] on input "minutes" at bounding box center [359, 158] width 10 height 9
click at [358, 159] on input "minutes" at bounding box center [359, 158] width 10 height 9
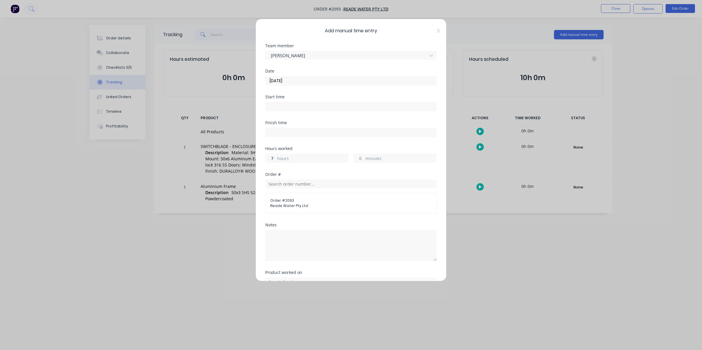
type input "45"
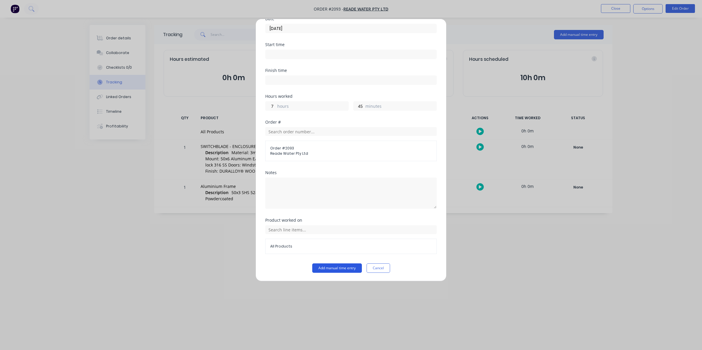
click at [332, 268] on button "Add manual time entry" at bounding box center [337, 267] width 50 height 9
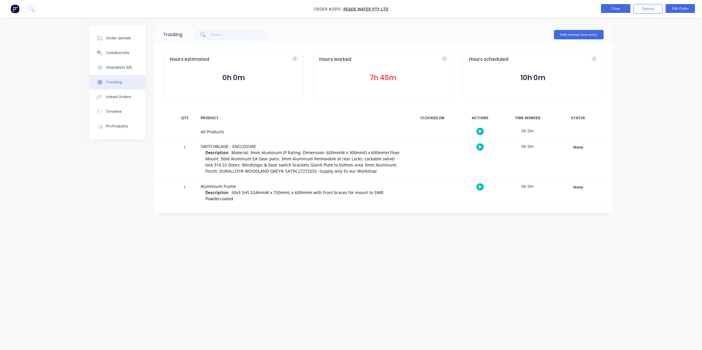
click at [610, 8] on button "Close" at bounding box center [615, 8] width 29 height 9
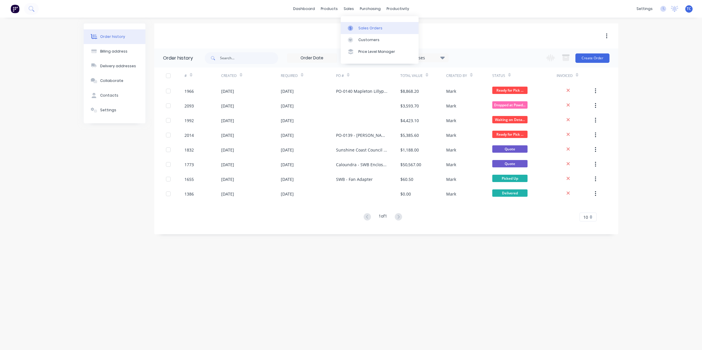
click at [357, 27] on link "Sales Orders" at bounding box center [380, 28] width 78 height 12
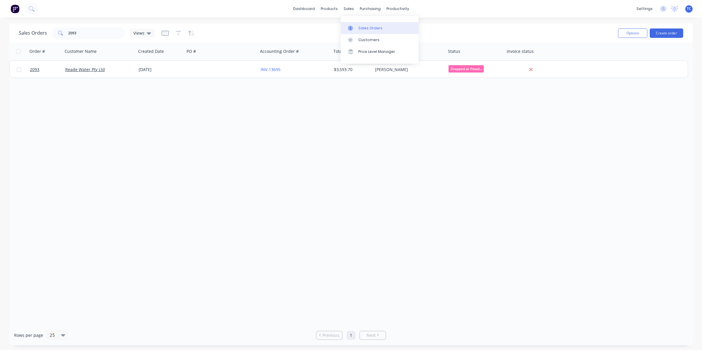
click at [369, 24] on link "Sales Orders" at bounding box center [380, 28] width 78 height 12
click at [367, 27] on div "Sales Orders" at bounding box center [370, 28] width 24 height 5
click at [362, 27] on div "Sales Orders" at bounding box center [370, 28] width 24 height 5
drag, startPoint x: 77, startPoint y: 33, endPoint x: 67, endPoint y: 31, distance: 10.2
click at [67, 31] on div "2093" at bounding box center [88, 33] width 73 height 12
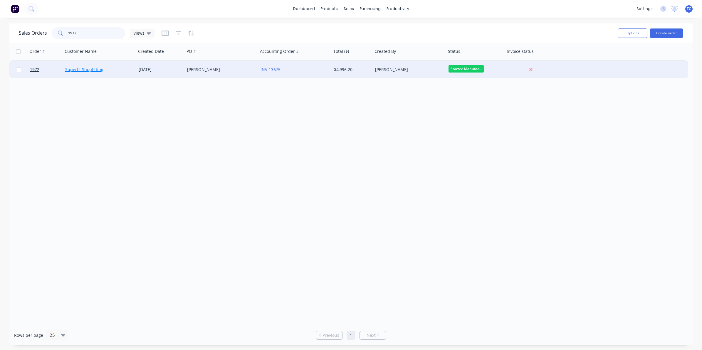
type input "1972"
click at [85, 68] on link "Superfit Shopfitting" at bounding box center [84, 70] width 38 height 6
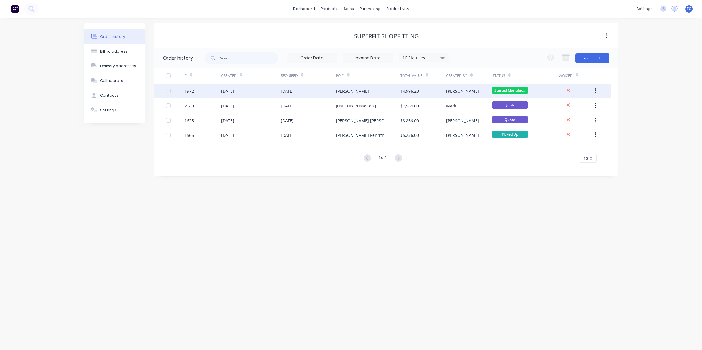
click at [294, 90] on div "[DATE]" at bounding box center [287, 91] width 13 height 6
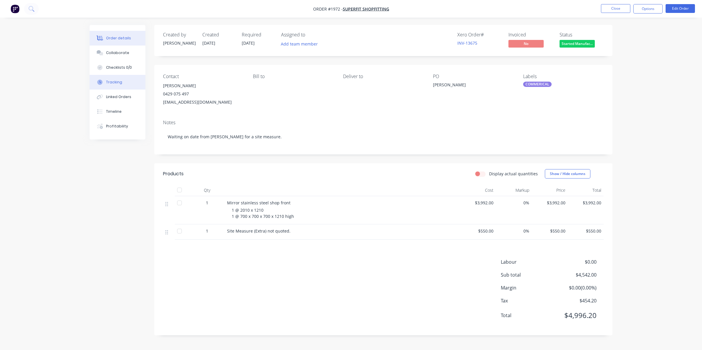
click at [115, 80] on div "Tracking" at bounding box center [114, 82] width 16 height 5
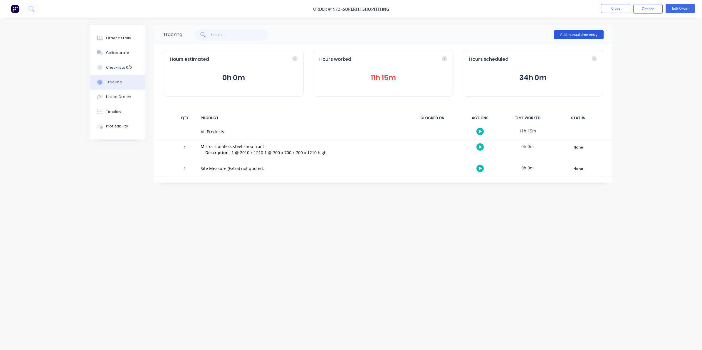
click at [576, 33] on button "Add manual time entry" at bounding box center [579, 34] width 50 height 9
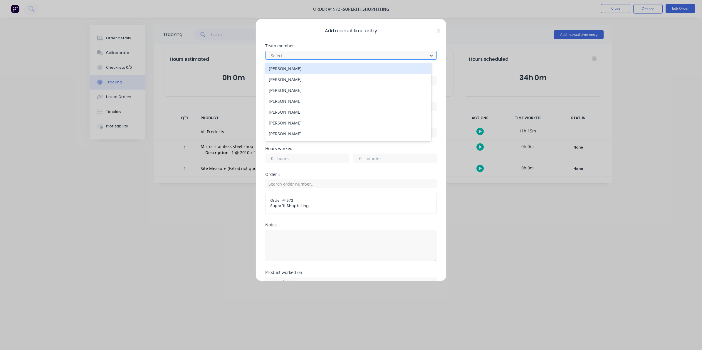
click at [281, 55] on div at bounding box center [347, 55] width 154 height 7
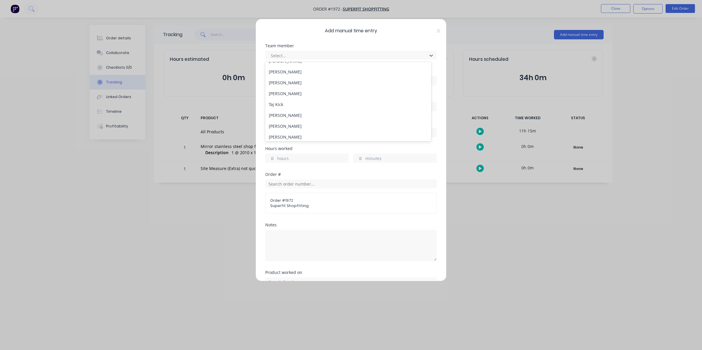
scroll to position [73, 0]
click at [285, 69] on div "[PERSON_NAME]" at bounding box center [348, 71] width 166 height 11
click at [275, 80] on input at bounding box center [350, 80] width 171 height 9
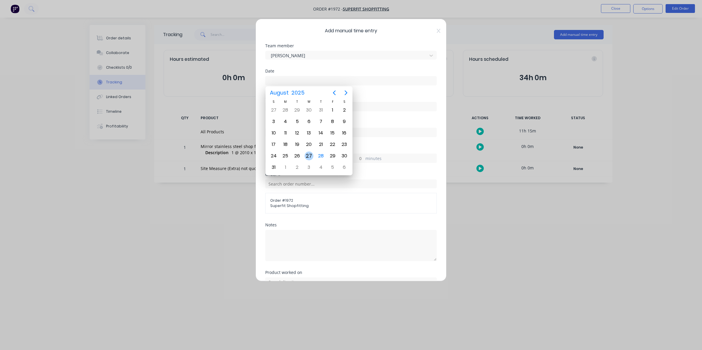
click at [309, 154] on div "27" at bounding box center [309, 156] width 9 height 9
type input "[DATE]"
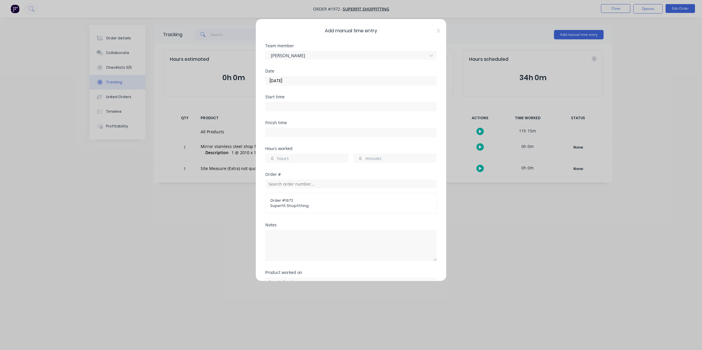
click at [274, 158] on input "hours" at bounding box center [270, 158] width 10 height 9
type input "9"
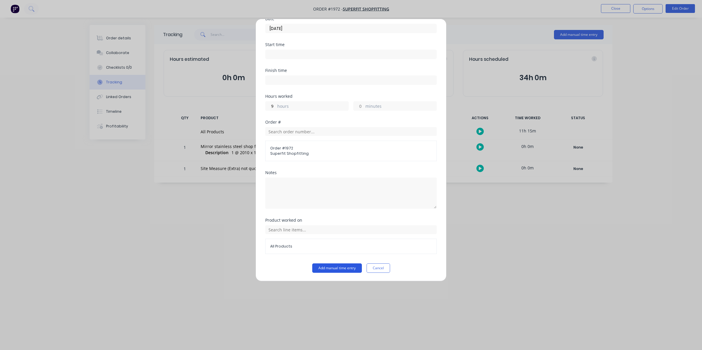
click at [330, 266] on button "Add manual time entry" at bounding box center [337, 267] width 50 height 9
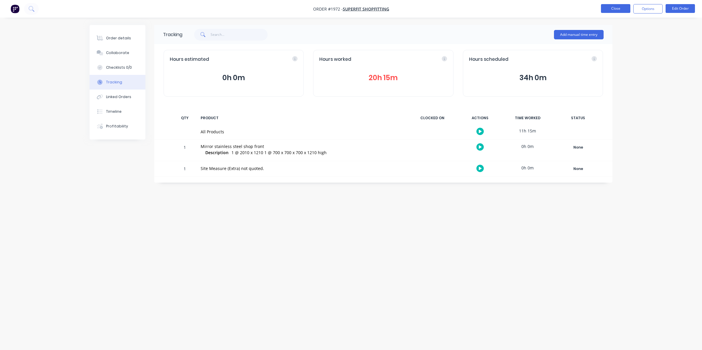
click at [614, 8] on button "Close" at bounding box center [615, 8] width 29 height 9
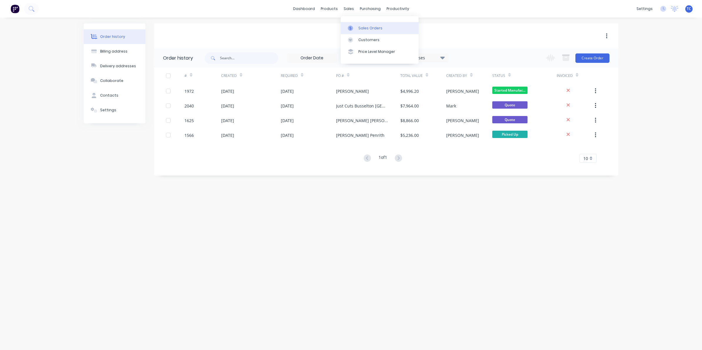
click at [362, 27] on div "Sales Orders" at bounding box center [370, 28] width 24 height 5
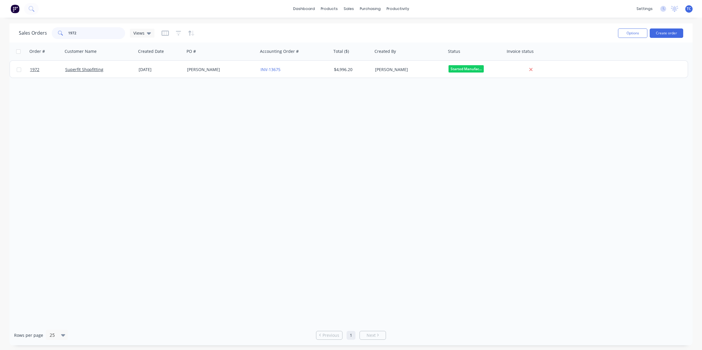
drag, startPoint x: 75, startPoint y: 33, endPoint x: 68, endPoint y: 31, distance: 7.8
click at [68, 31] on input "1972" at bounding box center [96, 33] width 57 height 12
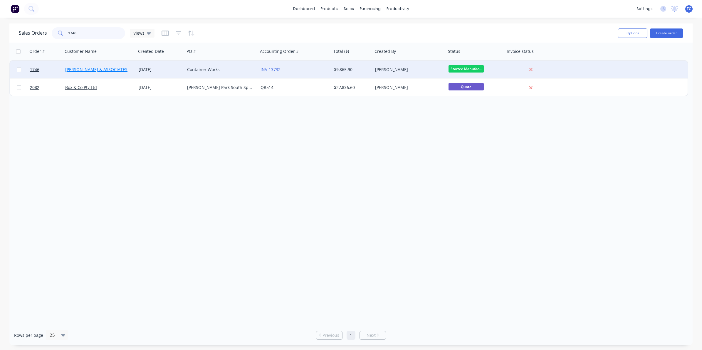
type input "1746"
click at [104, 68] on link "[PERSON_NAME] & ASSOCIATES" at bounding box center [96, 70] width 62 height 6
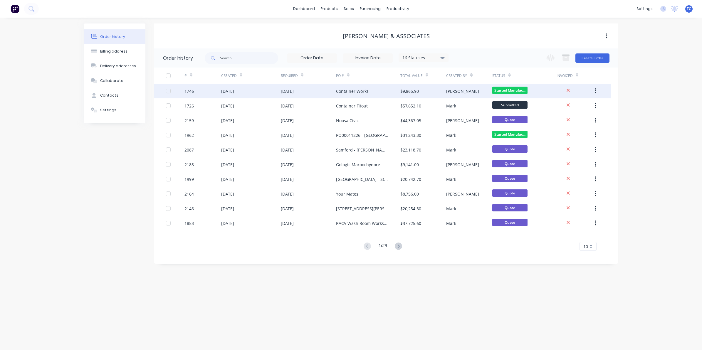
click at [294, 90] on div "[DATE]" at bounding box center [287, 91] width 13 height 6
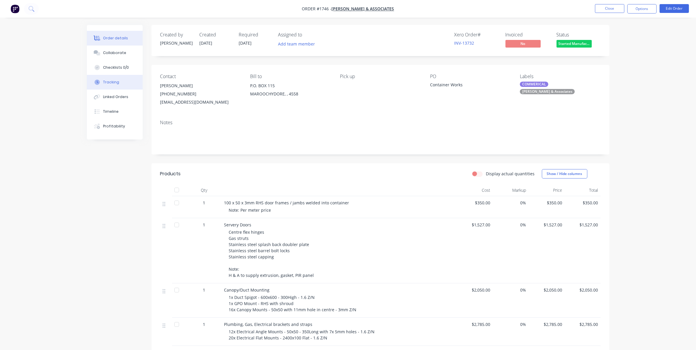
click at [108, 80] on div "Tracking" at bounding box center [111, 82] width 16 height 5
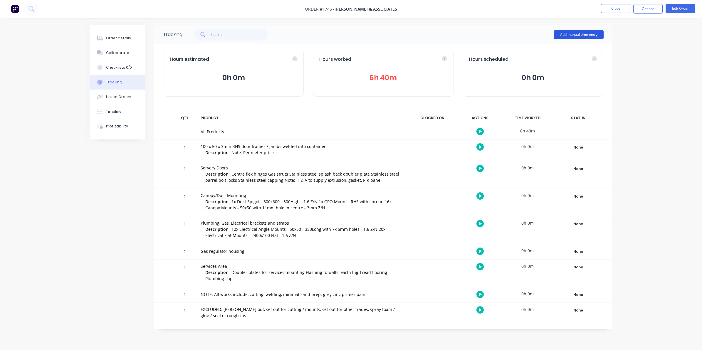
click at [574, 33] on button "Add manual time entry" at bounding box center [579, 34] width 50 height 9
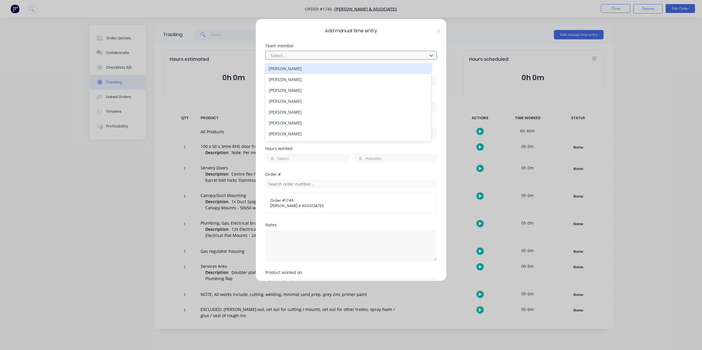
click at [278, 55] on div at bounding box center [347, 55] width 154 height 7
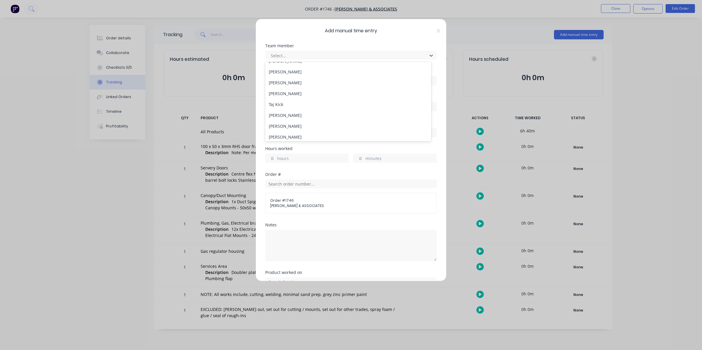
scroll to position [73, 0]
click at [284, 126] on div "[PERSON_NAME]" at bounding box center [348, 125] width 166 height 11
click at [279, 80] on input at bounding box center [350, 80] width 171 height 9
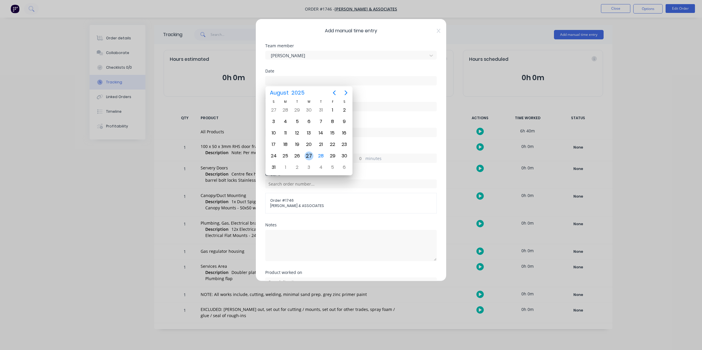
click at [308, 152] on div "27" at bounding box center [309, 156] width 9 height 9
type input "[DATE]"
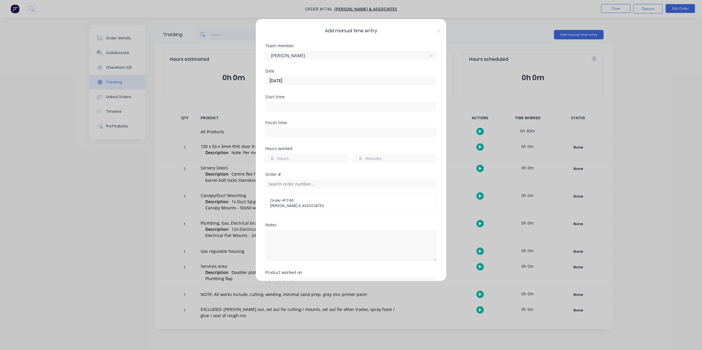
click at [273, 158] on input "hours" at bounding box center [270, 158] width 10 height 9
type input "9"
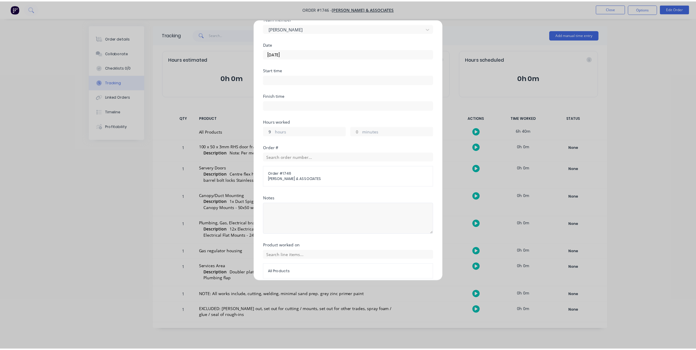
scroll to position [53, 0]
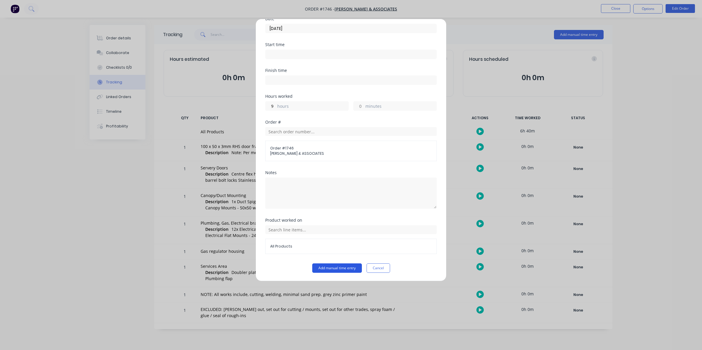
click at [332, 268] on button "Add manual time entry" at bounding box center [337, 267] width 50 height 9
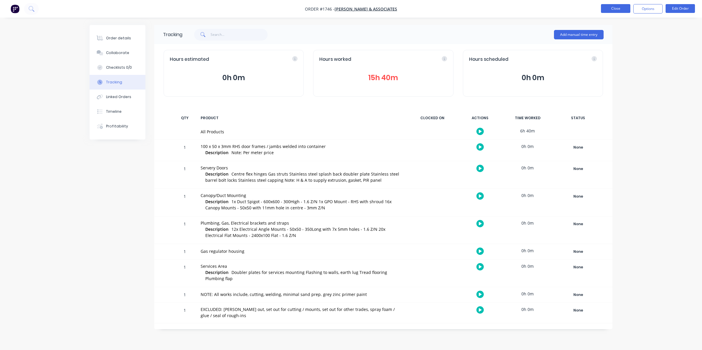
click at [615, 7] on button "Close" at bounding box center [615, 8] width 29 height 9
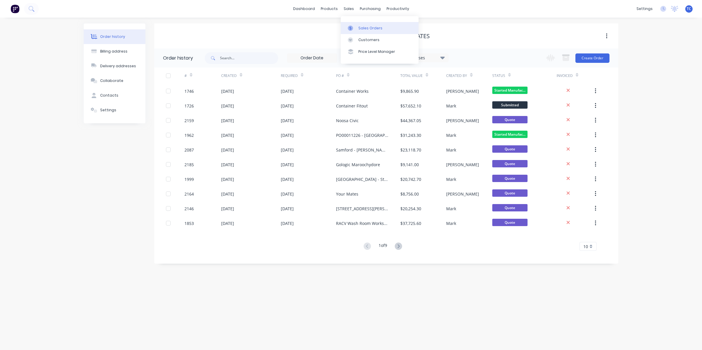
click at [360, 26] on div "Sales Orders" at bounding box center [370, 28] width 24 height 5
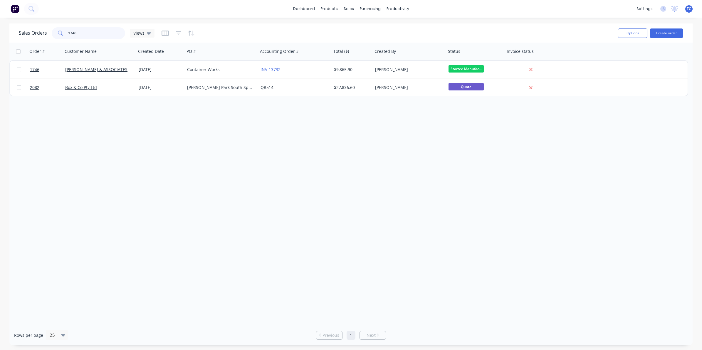
drag, startPoint x: 77, startPoint y: 33, endPoint x: 67, endPoint y: 32, distance: 9.7
click at [67, 32] on div "1746" at bounding box center [88, 33] width 73 height 12
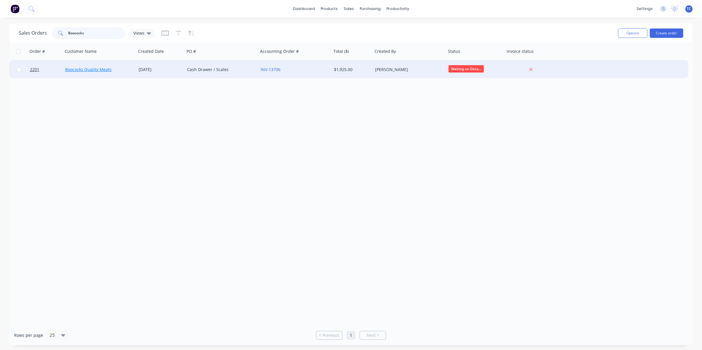
type input "Boococks"
click at [87, 70] on link "Boococks Quality Meats" at bounding box center [88, 70] width 46 height 6
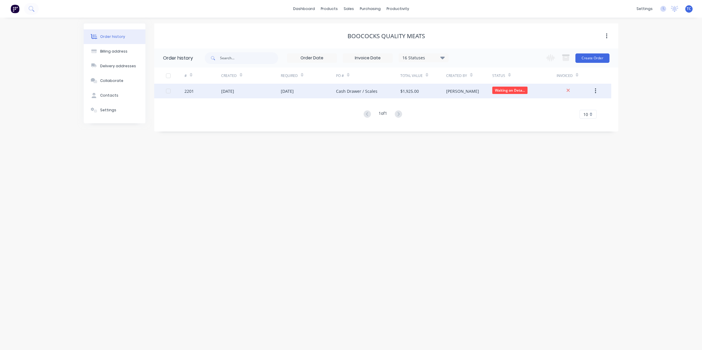
click at [228, 91] on div "[DATE]" at bounding box center [227, 91] width 13 height 6
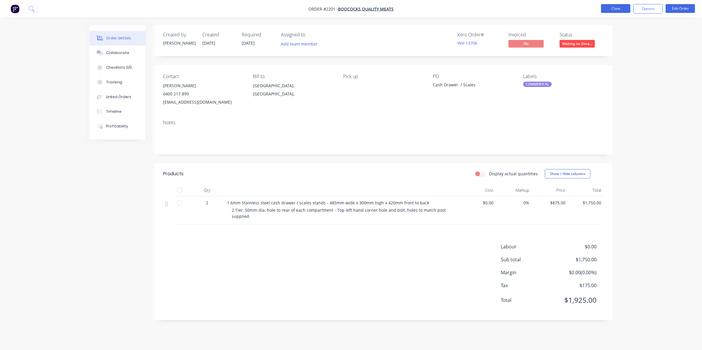
click at [609, 7] on button "Close" at bounding box center [615, 8] width 29 height 9
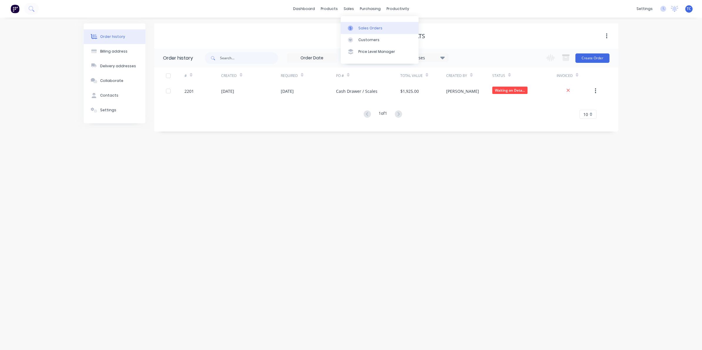
click at [362, 27] on div "Sales Orders" at bounding box center [370, 28] width 24 height 5
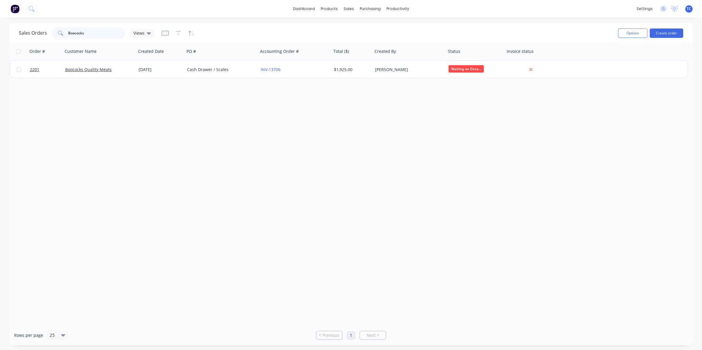
drag, startPoint x: 87, startPoint y: 33, endPoint x: 67, endPoint y: 31, distance: 20.0
click at [67, 31] on div "Boococks" at bounding box center [88, 33] width 73 height 12
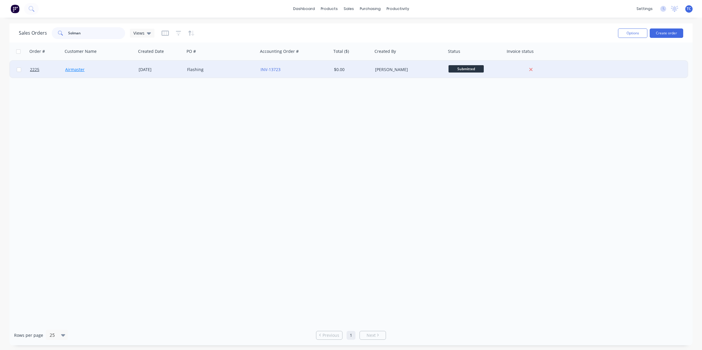
type input "Solman"
click at [77, 70] on link "Airmaster" at bounding box center [74, 70] width 19 height 6
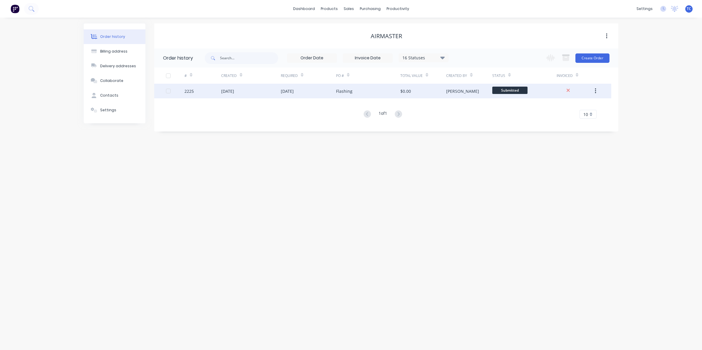
click at [234, 92] on div "[DATE]" at bounding box center [227, 91] width 13 height 6
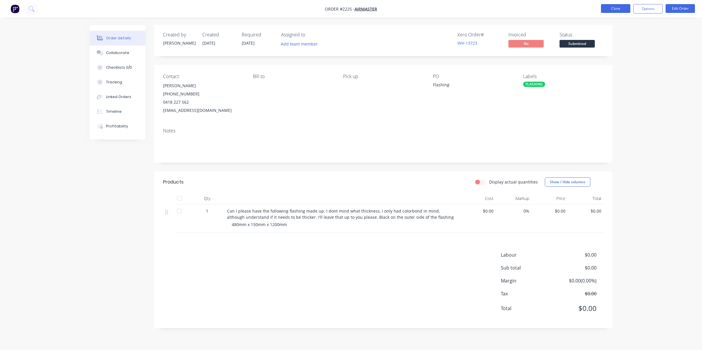
click at [619, 7] on button "Close" at bounding box center [615, 8] width 29 height 9
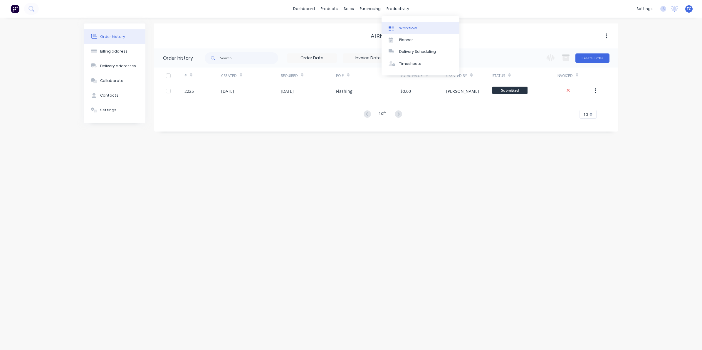
click at [407, 26] on div "Workflow" at bounding box center [408, 28] width 18 height 5
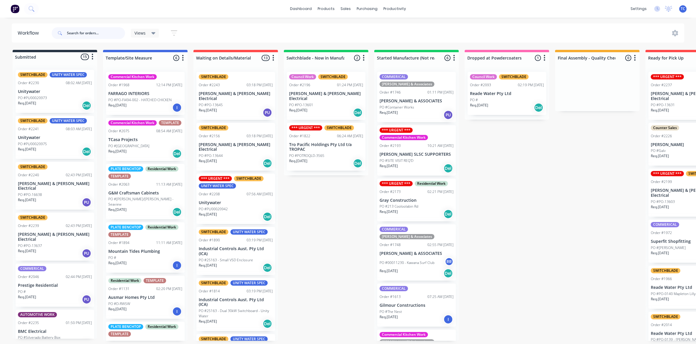
click at [79, 33] on input "text" at bounding box center [96, 33] width 58 height 12
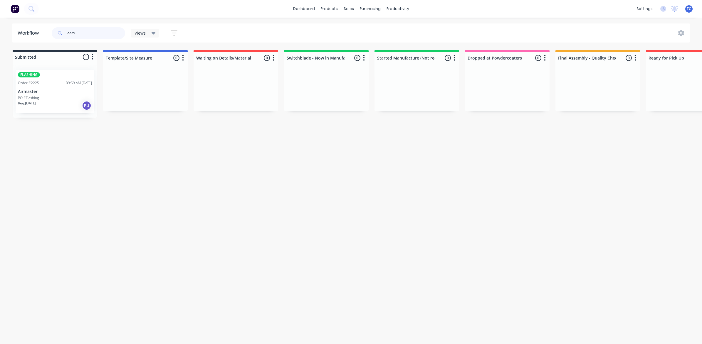
type input "2225"
click at [366, 27] on div "Sales Orders" at bounding box center [370, 28] width 24 height 5
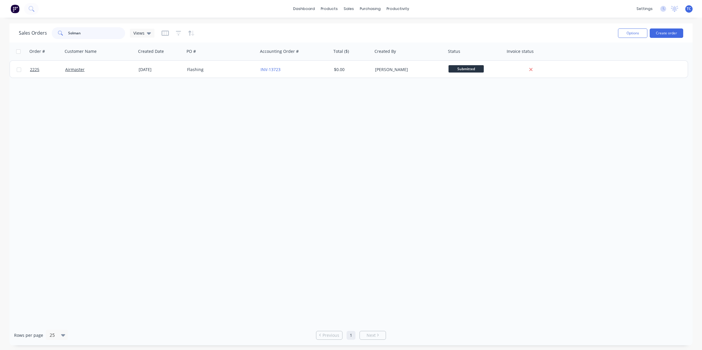
drag, startPoint x: 85, startPoint y: 33, endPoint x: 68, endPoint y: 31, distance: 17.1
click at [68, 31] on input "Solman" at bounding box center [96, 33] width 57 height 12
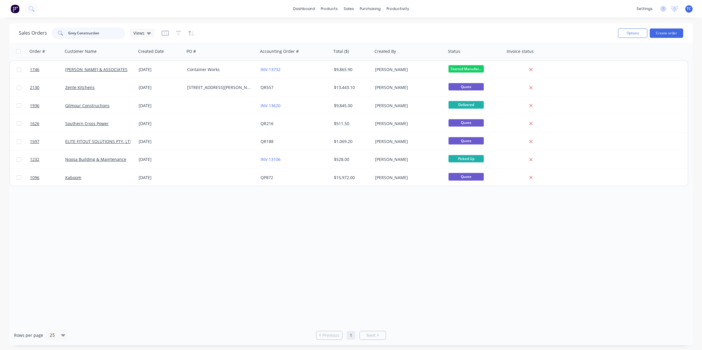
type input "Grey Constructions"
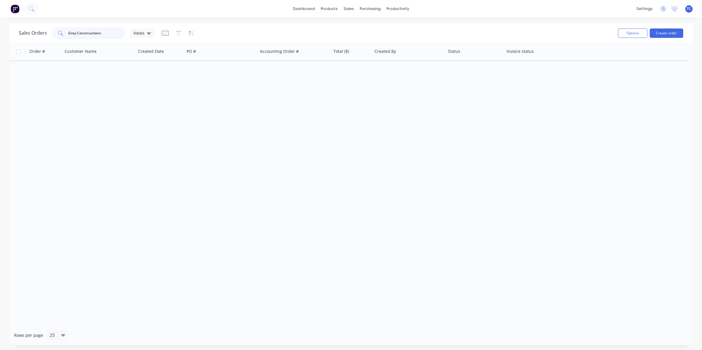
drag, startPoint x: 102, startPoint y: 33, endPoint x: 68, endPoint y: 34, distance: 33.2
click at [68, 34] on input "Grey Constructions" at bounding box center [96, 33] width 57 height 12
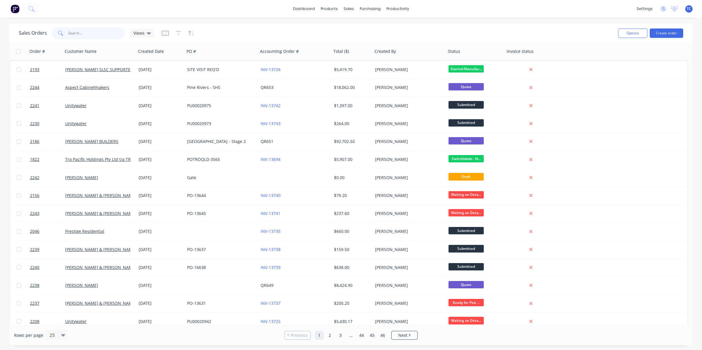
click at [73, 33] on input "text" at bounding box center [96, 33] width 57 height 12
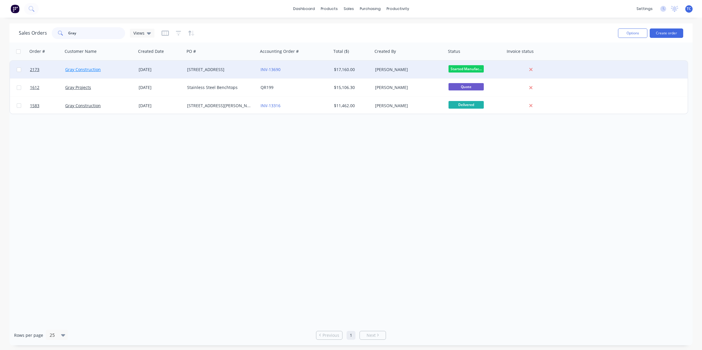
type input "Gray"
click at [89, 69] on link "Gray Construction" at bounding box center [83, 70] width 36 height 6
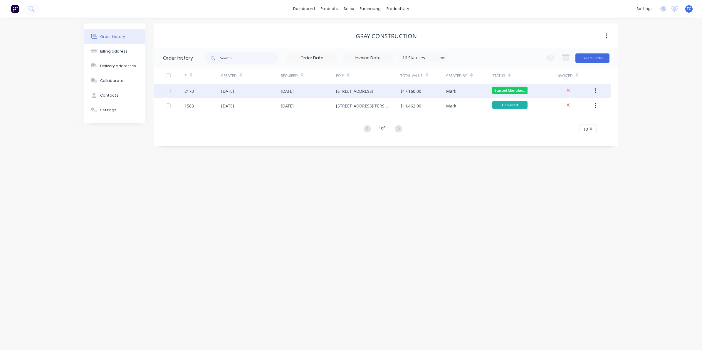
click at [259, 93] on div "[DATE]" at bounding box center [251, 91] width 60 height 15
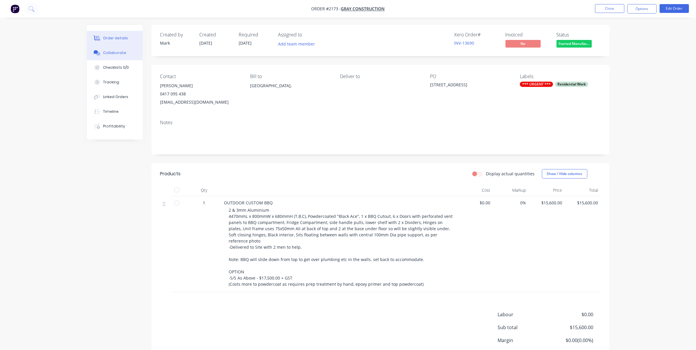
click at [113, 52] on div "Collaborate" at bounding box center [114, 52] width 23 height 5
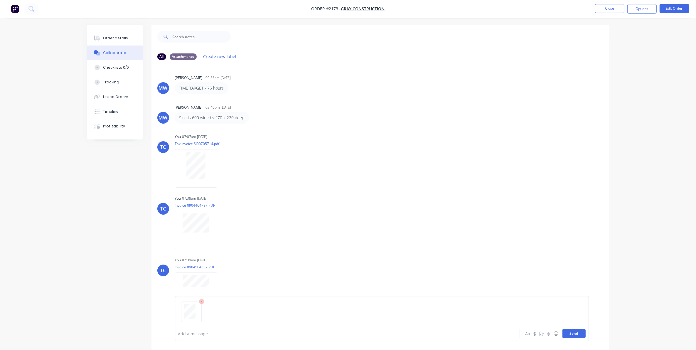
click at [571, 334] on button "Send" at bounding box center [574, 333] width 23 height 9
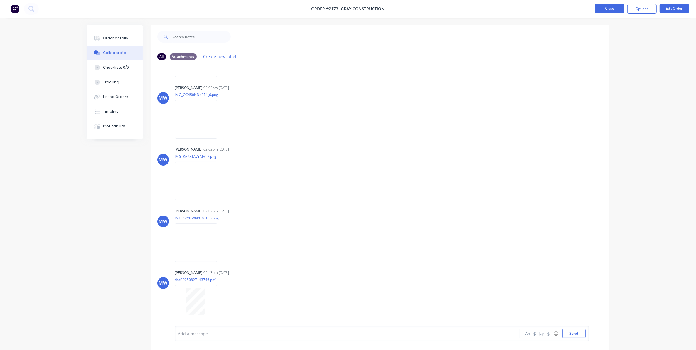
click at [607, 8] on button "Close" at bounding box center [609, 8] width 29 height 9
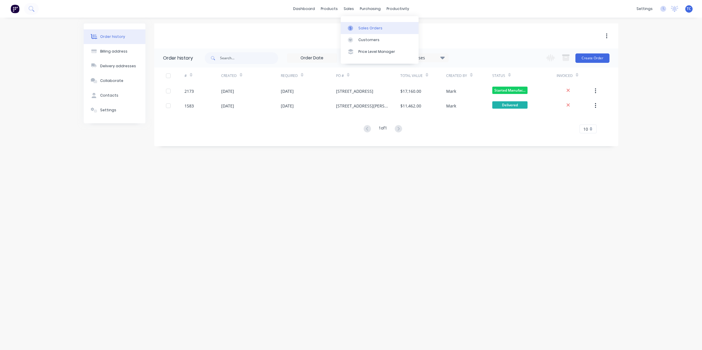
click at [363, 27] on div "Sales Orders" at bounding box center [370, 28] width 24 height 5
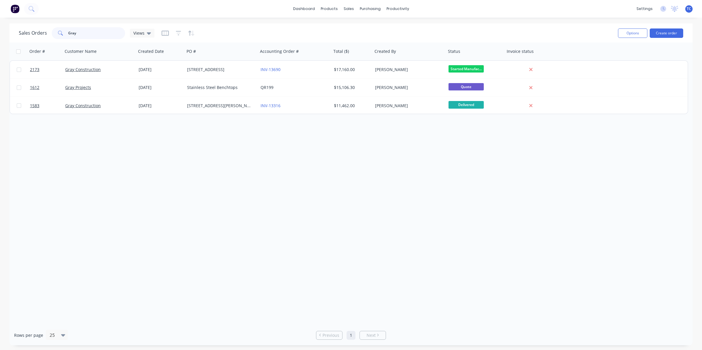
drag, startPoint x: 77, startPoint y: 34, endPoint x: 67, endPoint y: 31, distance: 10.5
click at [67, 31] on div "Gray" at bounding box center [88, 33] width 73 height 12
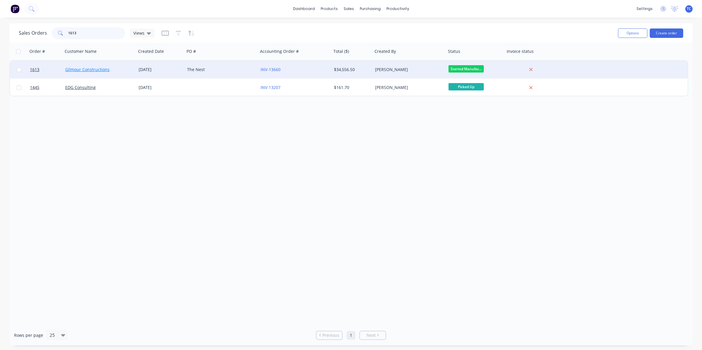
type input "1613"
click at [88, 70] on link "Gilmour Constructions" at bounding box center [87, 70] width 44 height 6
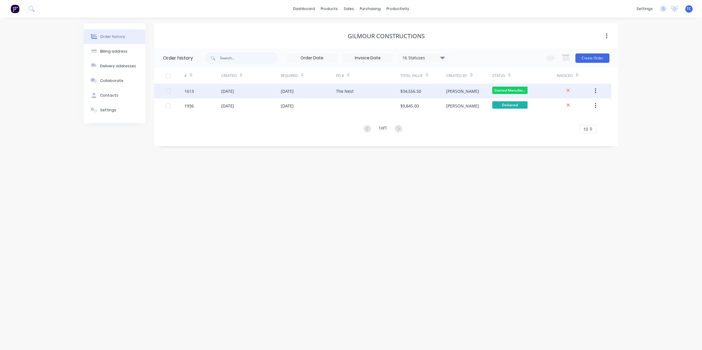
click at [234, 90] on div "[DATE]" at bounding box center [227, 91] width 13 height 6
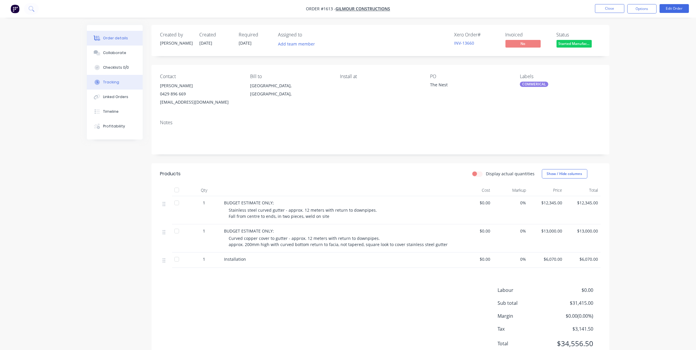
click at [114, 81] on div "Tracking" at bounding box center [111, 82] width 16 height 5
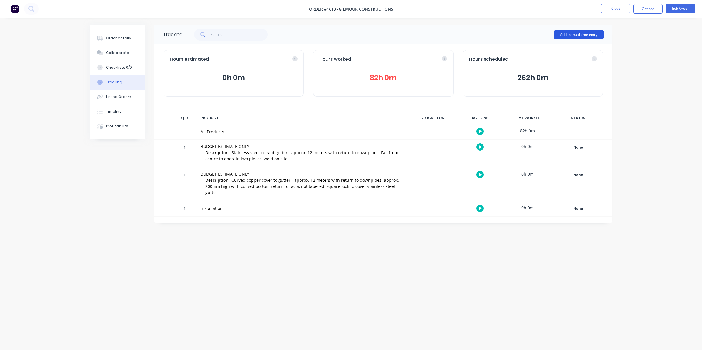
click at [573, 33] on button "Add manual time entry" at bounding box center [579, 34] width 50 height 9
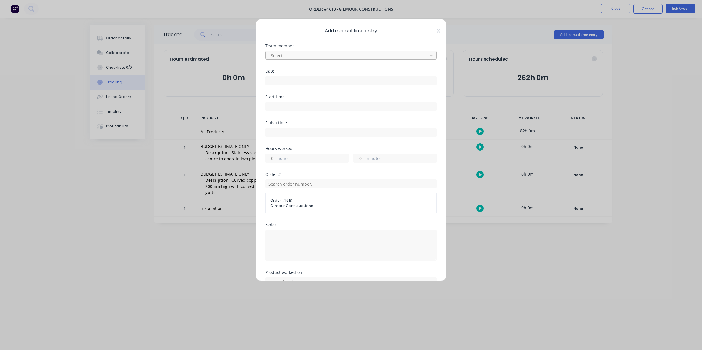
click at [278, 56] on div at bounding box center [347, 55] width 154 height 7
click at [277, 88] on div "[PERSON_NAME]" at bounding box center [348, 90] width 166 height 11
click at [273, 81] on input at bounding box center [350, 80] width 171 height 9
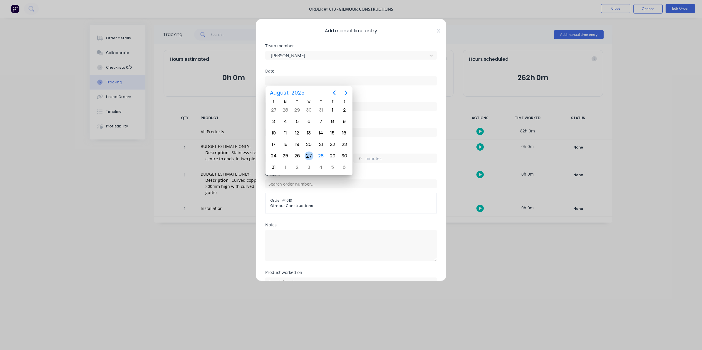
click at [310, 157] on div "27" at bounding box center [309, 156] width 9 height 9
type input "[DATE]"
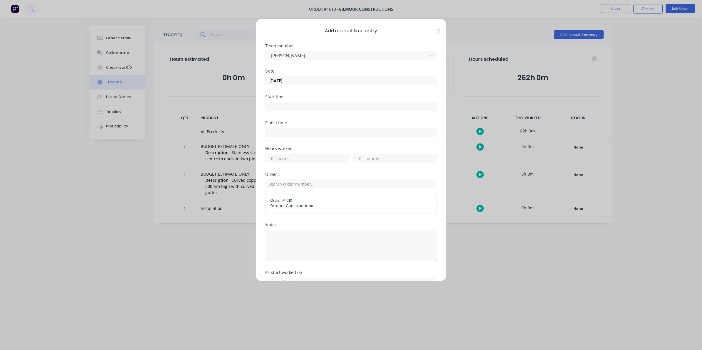
click at [274, 158] on input "hours" at bounding box center [270, 158] width 10 height 9
type input "1"
click at [362, 157] on div "minutes" at bounding box center [394, 158] width 83 height 9
click at [356, 158] on input "minutes" at bounding box center [359, 158] width 10 height 9
type input "30"
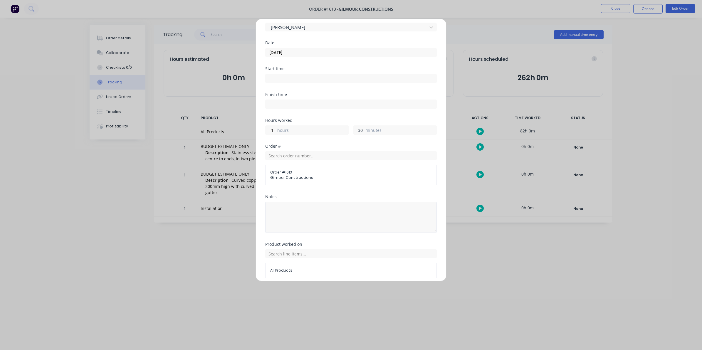
scroll to position [53, 0]
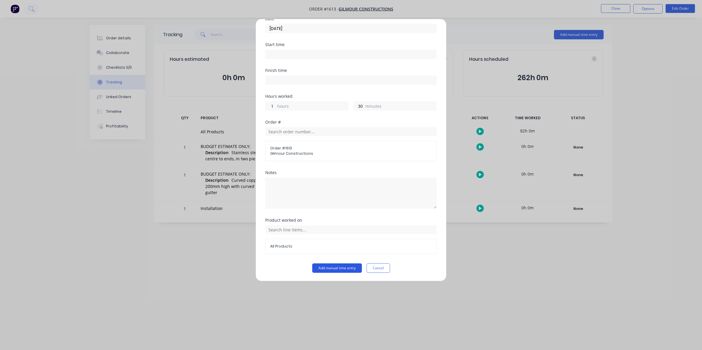
click at [329, 266] on button "Add manual time entry" at bounding box center [337, 267] width 50 height 9
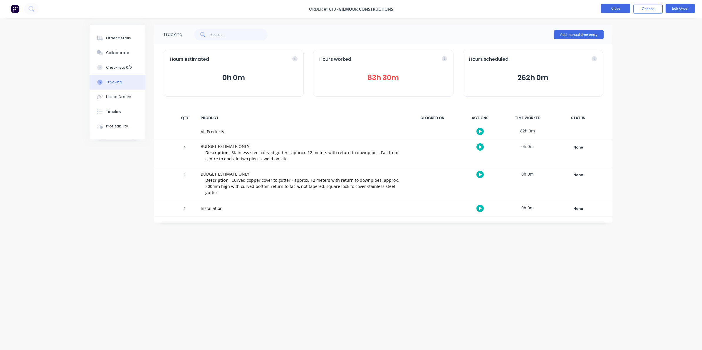
click at [611, 8] on button "Close" at bounding box center [615, 8] width 29 height 9
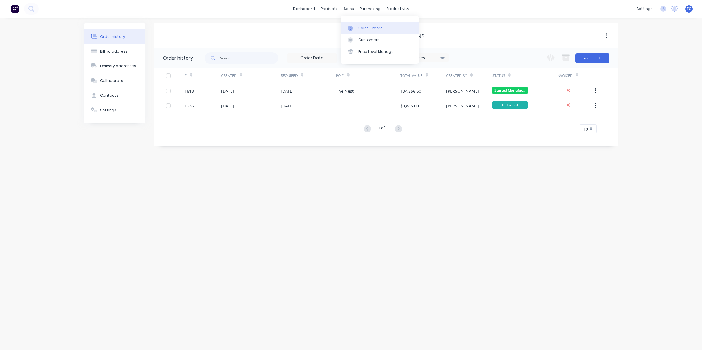
click at [369, 26] on div "Sales Orders" at bounding box center [370, 28] width 24 height 5
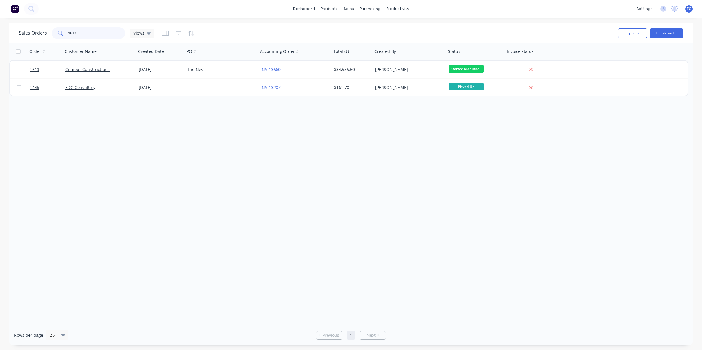
drag, startPoint x: 79, startPoint y: 32, endPoint x: 67, endPoint y: 32, distance: 11.7
click at [67, 32] on div "1613" at bounding box center [88, 33] width 73 height 12
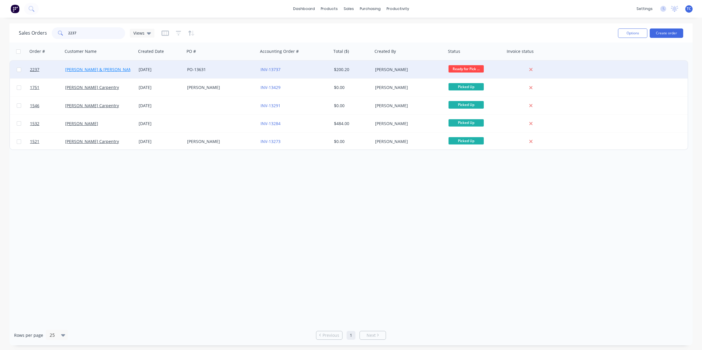
type input "2237"
click at [85, 68] on link "[PERSON_NAME] & [PERSON_NAME] Electrical" at bounding box center [110, 70] width 90 height 6
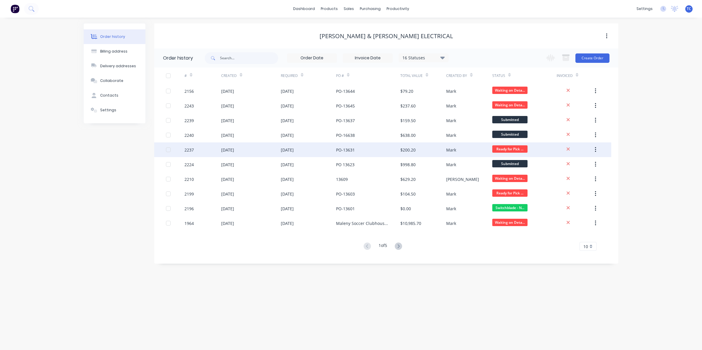
click at [228, 150] on div "[DATE]" at bounding box center [227, 150] width 13 height 6
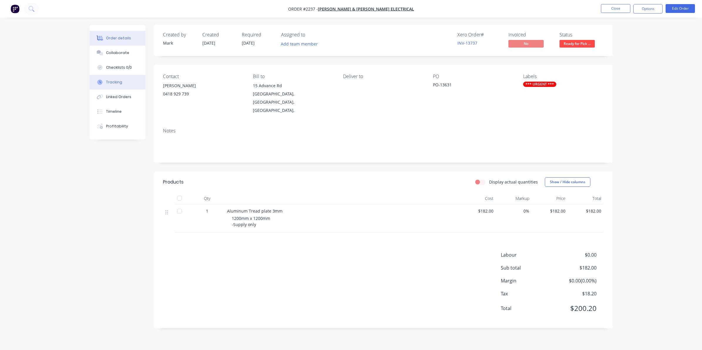
click at [120, 81] on div "Tracking" at bounding box center [114, 82] width 16 height 5
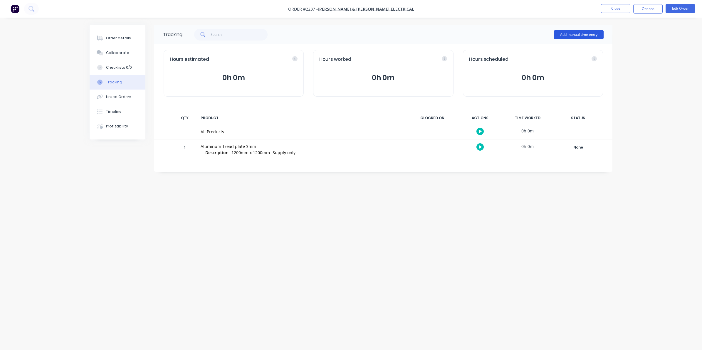
click at [575, 33] on button "Add manual time entry" at bounding box center [579, 34] width 50 height 9
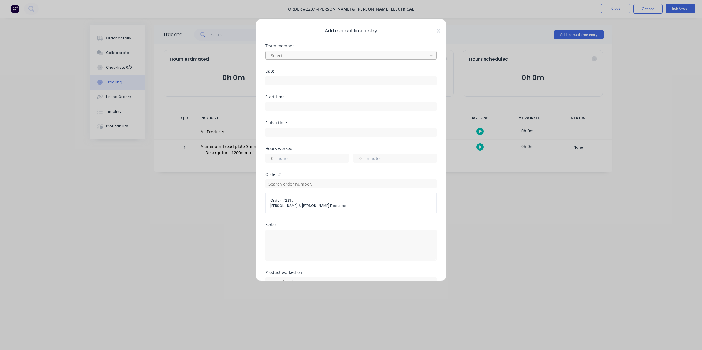
click at [280, 55] on div at bounding box center [347, 55] width 154 height 7
click at [281, 88] on div "[PERSON_NAME]" at bounding box center [348, 90] width 166 height 11
click at [278, 79] on input at bounding box center [350, 80] width 171 height 9
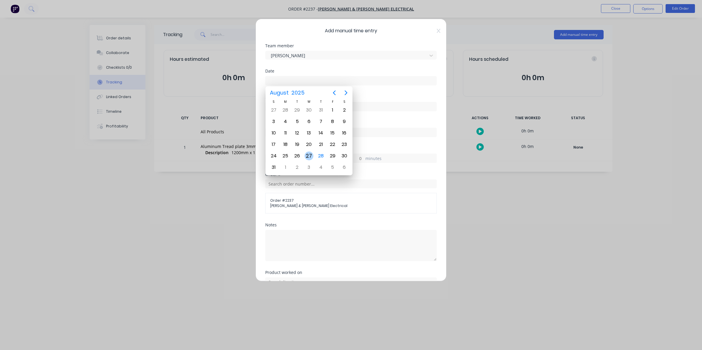
click at [310, 154] on div "27" at bounding box center [309, 156] width 9 height 9
type input "[DATE]"
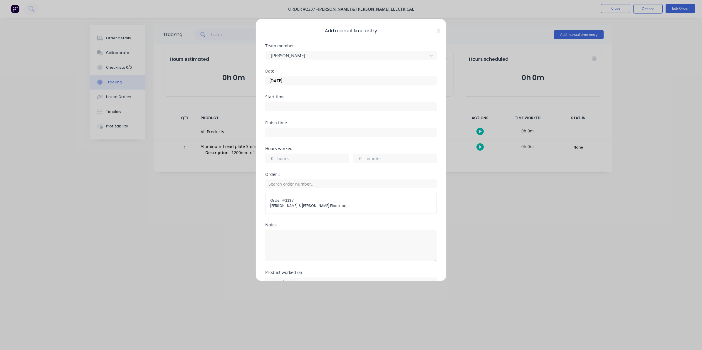
click at [278, 160] on label "hours" at bounding box center [312, 158] width 71 height 7
click at [276, 160] on input "hours" at bounding box center [270, 158] width 10 height 9
click at [360, 157] on input "minutes" at bounding box center [359, 158] width 10 height 9
type input "15"
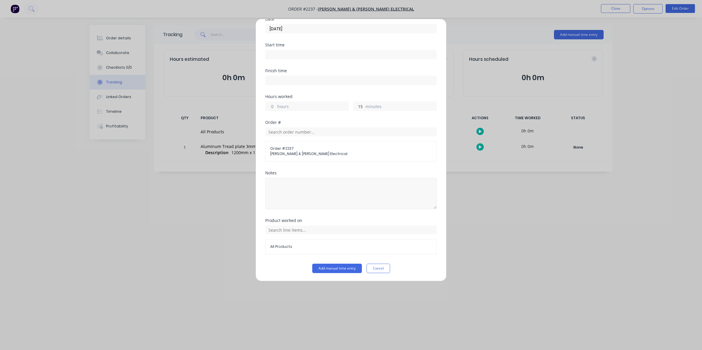
scroll to position [53, 0]
click at [335, 266] on button "Add manual time entry" at bounding box center [337, 267] width 50 height 9
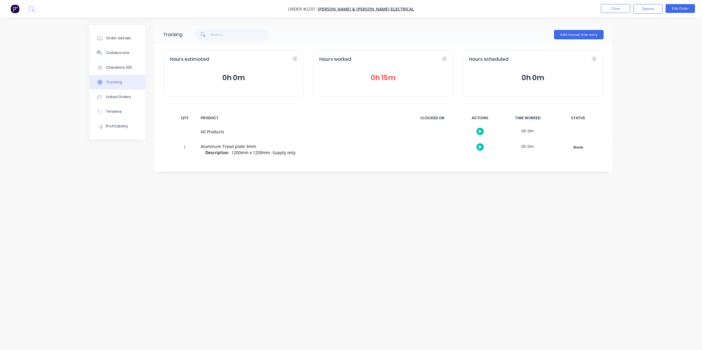
click at [383, 77] on button "0h 15m" at bounding box center [383, 77] width 128 height 11
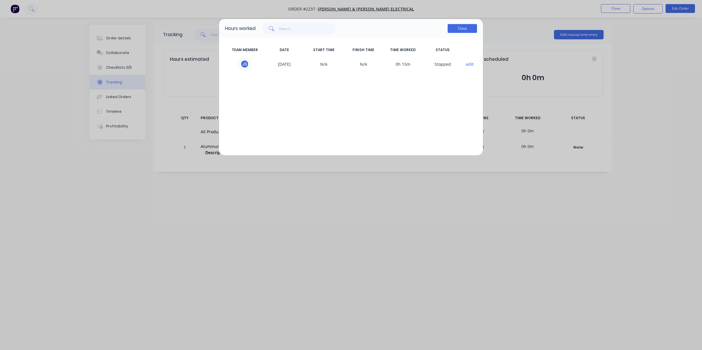
click at [459, 28] on button "Close" at bounding box center [462, 28] width 29 height 9
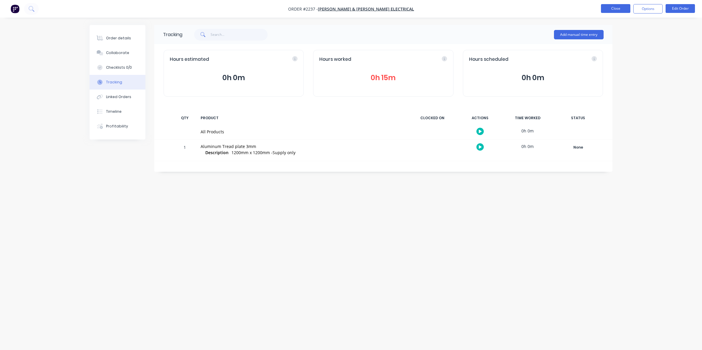
click at [610, 9] on button "Close" at bounding box center [615, 8] width 29 height 9
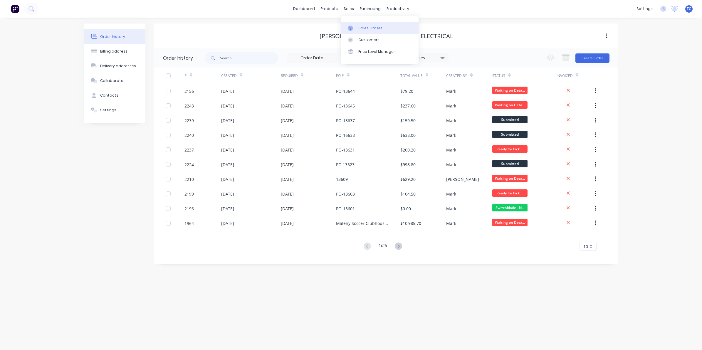
click at [362, 26] on div "Sales Orders" at bounding box center [370, 28] width 24 height 5
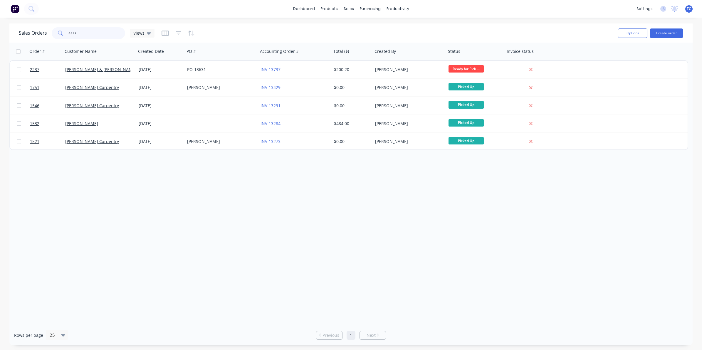
drag, startPoint x: 78, startPoint y: 32, endPoint x: 66, endPoint y: 32, distance: 12.0
click at [66, 32] on div "2237" at bounding box center [88, 33] width 73 height 12
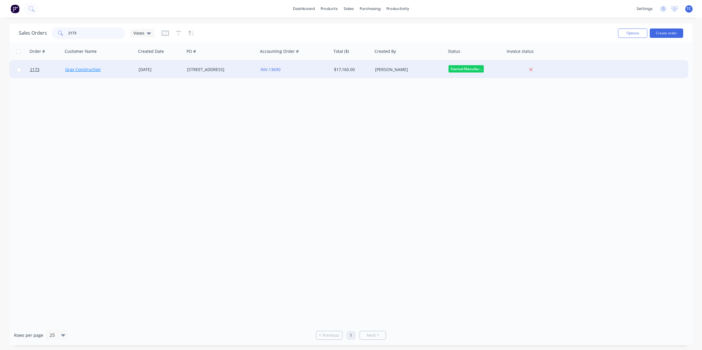
type input "2173"
click at [80, 68] on link "Gray Construction" at bounding box center [83, 70] width 36 height 6
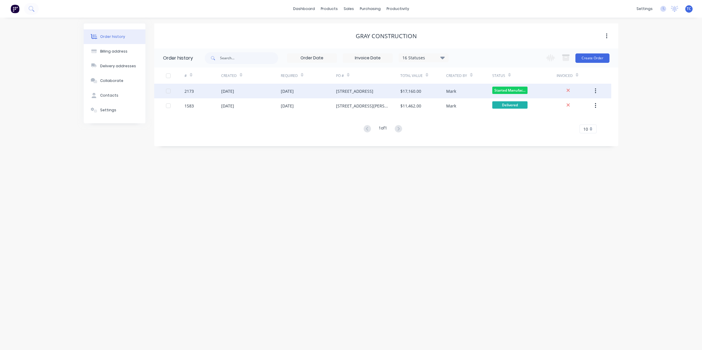
click at [234, 90] on div "[DATE]" at bounding box center [227, 91] width 13 height 6
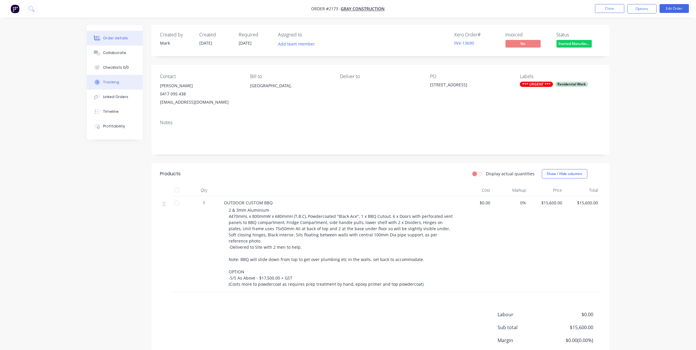
click at [109, 81] on div "Tracking" at bounding box center [111, 82] width 16 height 5
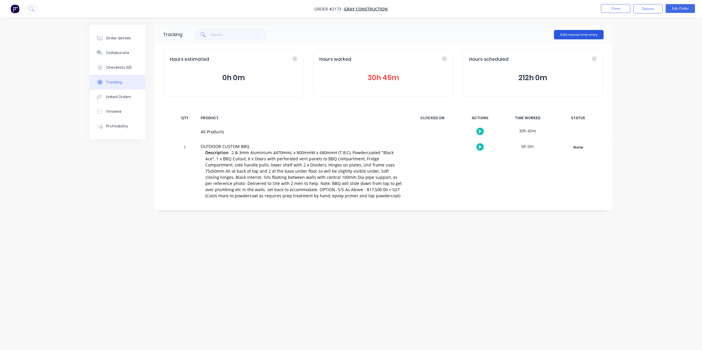
click at [571, 34] on button "Add manual time entry" at bounding box center [579, 34] width 50 height 9
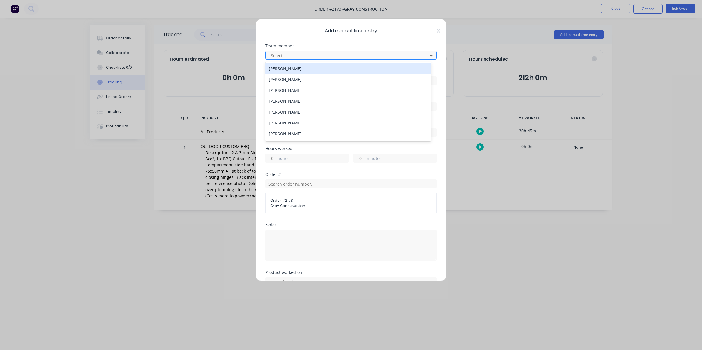
click at [282, 55] on div at bounding box center [347, 55] width 154 height 7
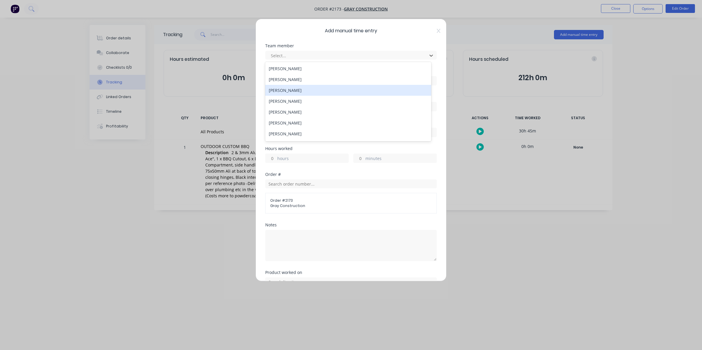
click at [279, 88] on div "[PERSON_NAME]" at bounding box center [348, 90] width 166 height 11
click at [277, 81] on input at bounding box center [350, 80] width 171 height 9
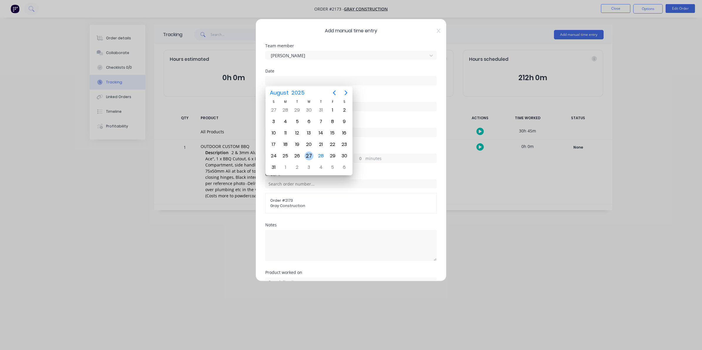
click at [310, 155] on div "27" at bounding box center [309, 156] width 9 height 9
type input "[DATE]"
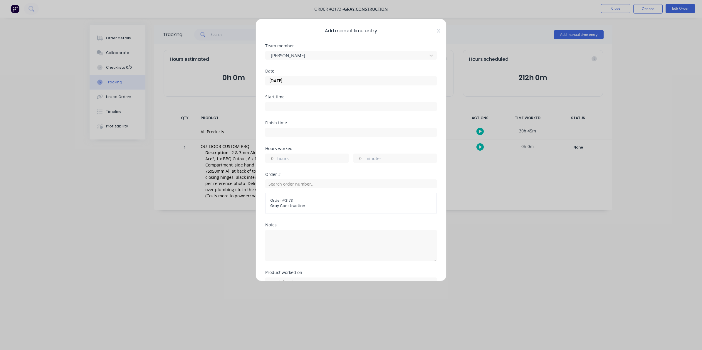
click at [275, 157] on input "hours" at bounding box center [270, 158] width 10 height 9
type input "2"
click at [275, 237] on textarea at bounding box center [351, 245] width 172 height 31
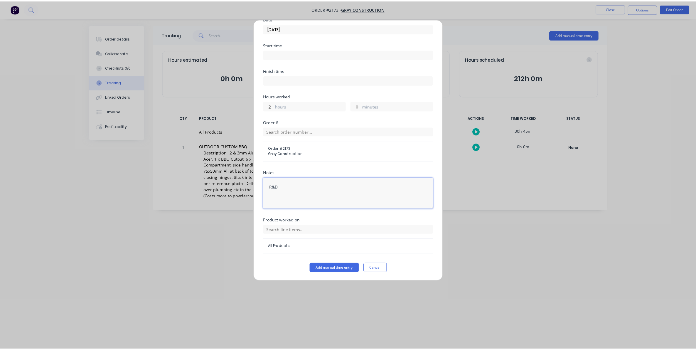
scroll to position [53, 0]
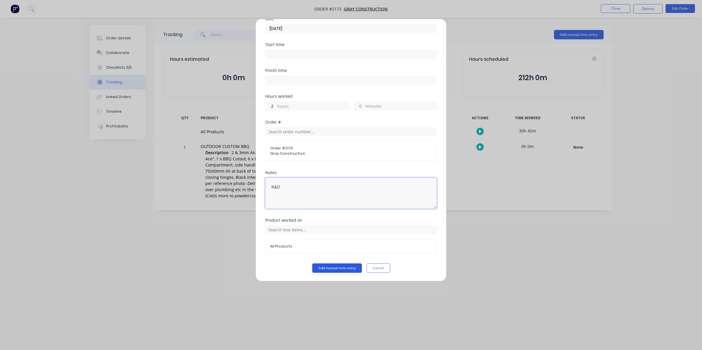
type textarea "R&D"
click at [338, 268] on button "Add manual time entry" at bounding box center [337, 267] width 50 height 9
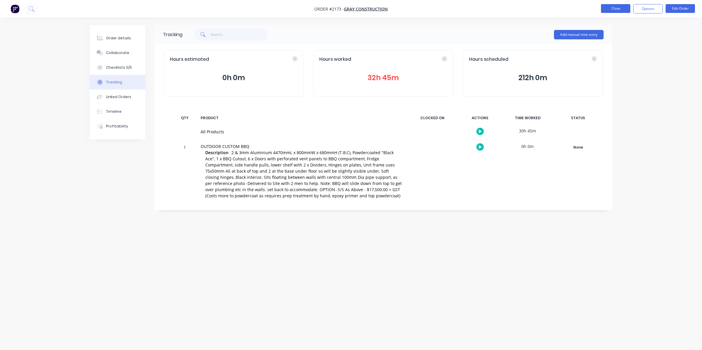
click at [609, 7] on button "Close" at bounding box center [615, 8] width 29 height 9
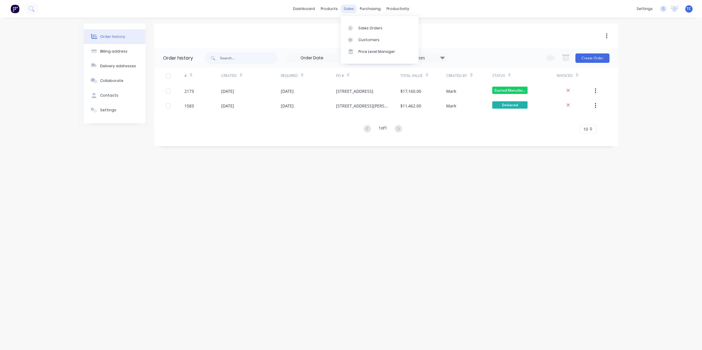
click at [349, 8] on div "sales" at bounding box center [349, 8] width 16 height 9
click at [362, 28] on div "Sales Orders" at bounding box center [370, 28] width 24 height 5
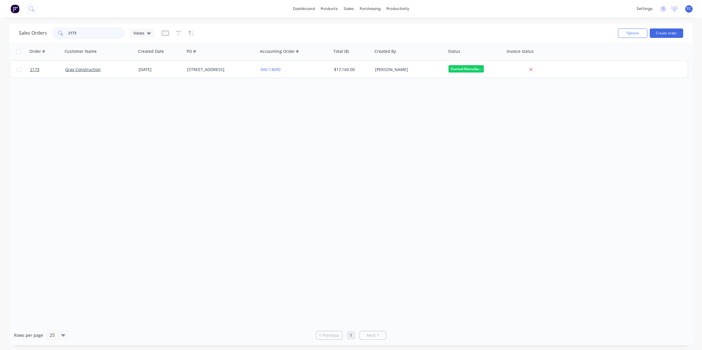
drag, startPoint x: 79, startPoint y: 32, endPoint x: 65, endPoint y: 33, distance: 13.9
click at [65, 33] on div "2173" at bounding box center [88, 33] width 73 height 12
type input "Booco"
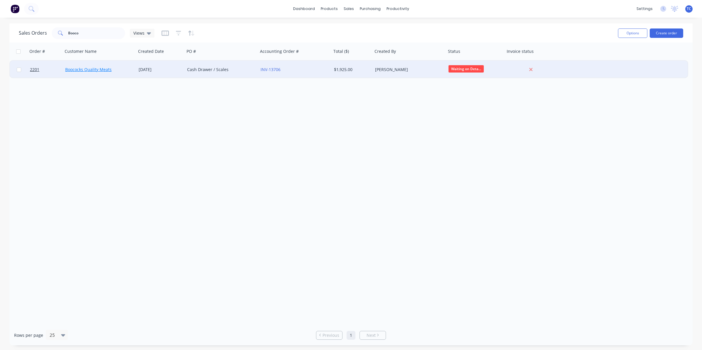
click at [101, 69] on link "Boococks Quality Meats" at bounding box center [88, 70] width 46 height 6
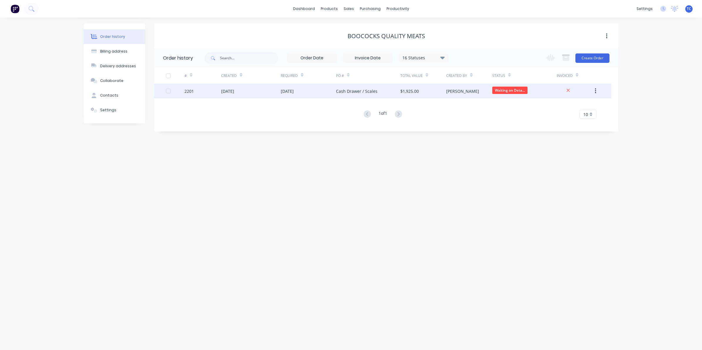
click at [229, 90] on div "[DATE]" at bounding box center [227, 91] width 13 height 6
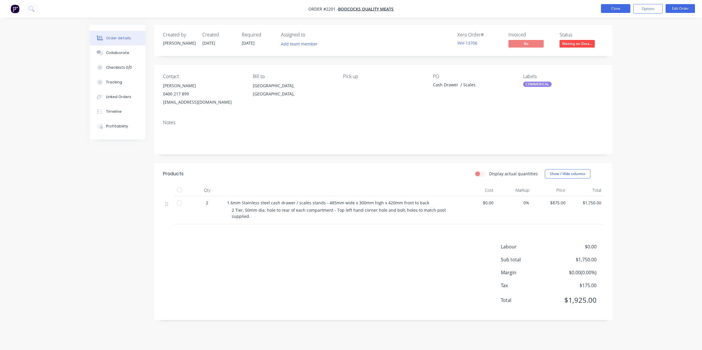
click at [616, 6] on button "Close" at bounding box center [615, 8] width 29 height 9
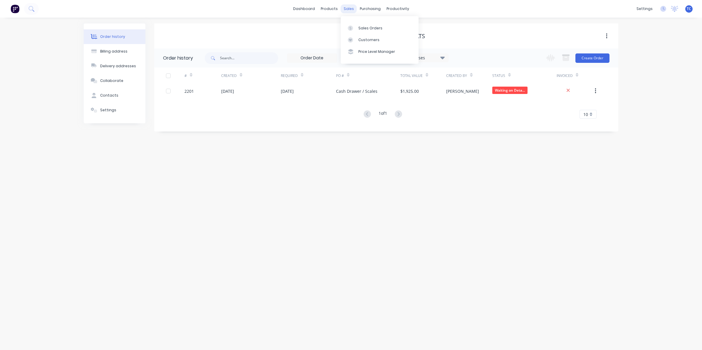
click at [349, 7] on div "sales" at bounding box center [349, 8] width 16 height 9
click at [370, 27] on div "Sales Orders" at bounding box center [370, 28] width 24 height 5
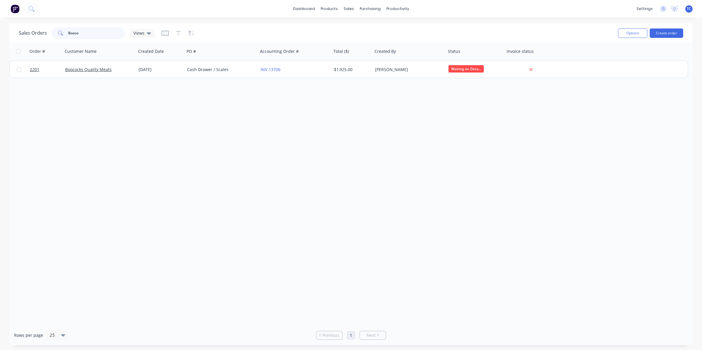
drag, startPoint x: 80, startPoint y: 34, endPoint x: 68, endPoint y: 31, distance: 12.7
click at [68, 31] on input "Booco" at bounding box center [96, 33] width 57 height 12
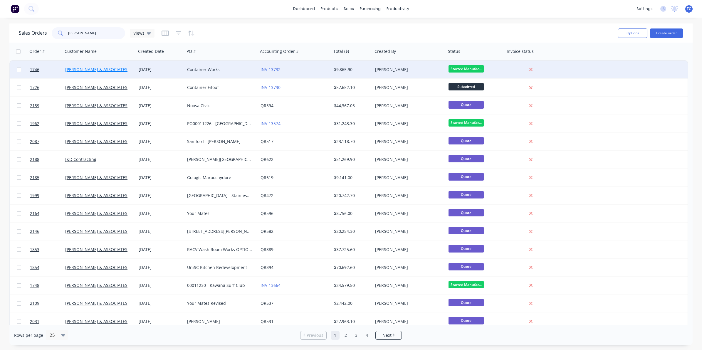
type input "[PERSON_NAME]"
click at [95, 69] on link "[PERSON_NAME] & ASSOCIATES" at bounding box center [96, 70] width 62 height 6
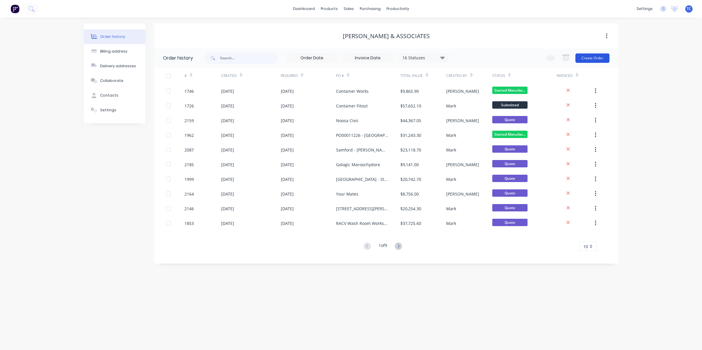
click at [592, 59] on button "Create Order" at bounding box center [592, 57] width 34 height 9
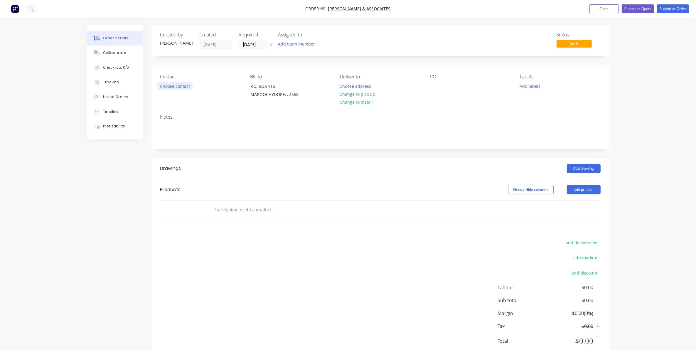
click at [174, 88] on button "Choose contact" at bounding box center [175, 86] width 36 height 8
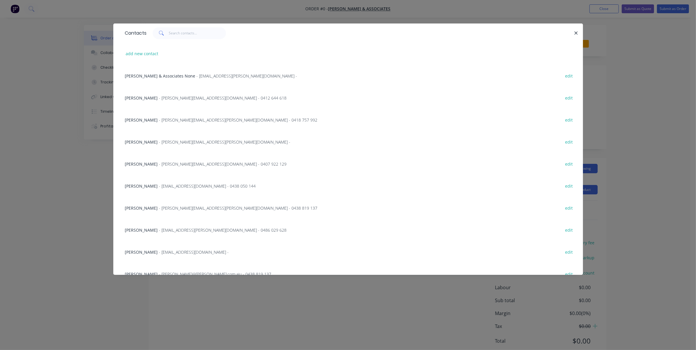
click at [155, 118] on span "[PERSON_NAME]" at bounding box center [141, 120] width 33 height 6
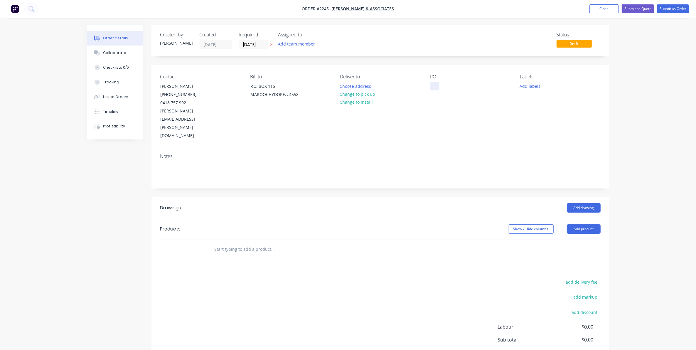
click at [432, 87] on div at bounding box center [434, 86] width 9 height 9
click at [532, 85] on button "Add labels" at bounding box center [530, 86] width 27 height 8
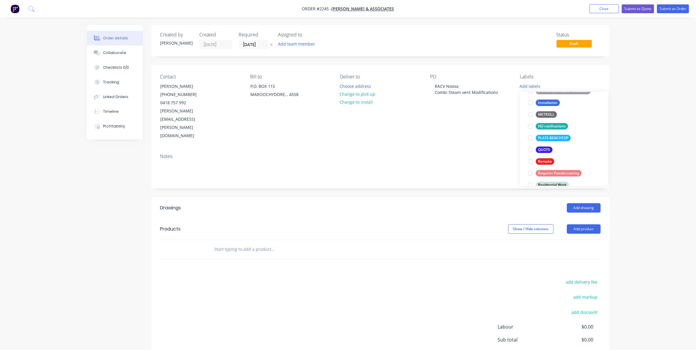
scroll to position [184, 0]
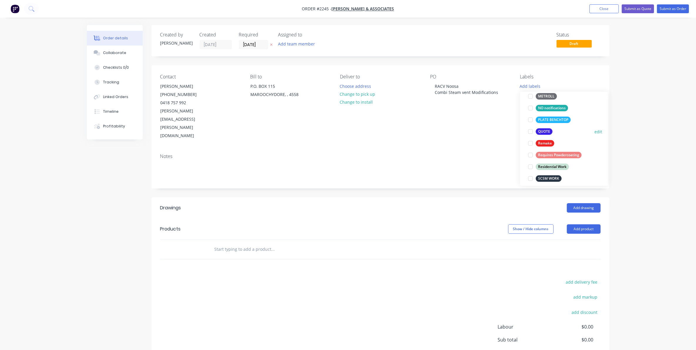
click at [530, 132] on div at bounding box center [531, 132] width 12 height 12
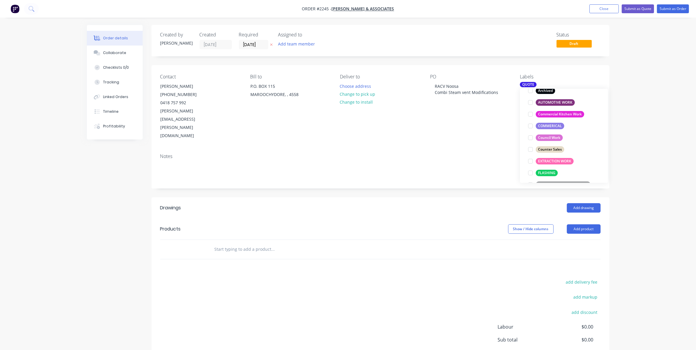
scroll to position [81, 0]
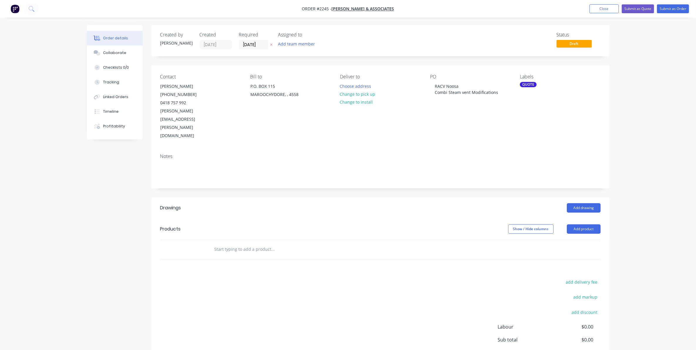
click at [229, 243] on input "text" at bounding box center [272, 249] width 117 height 12
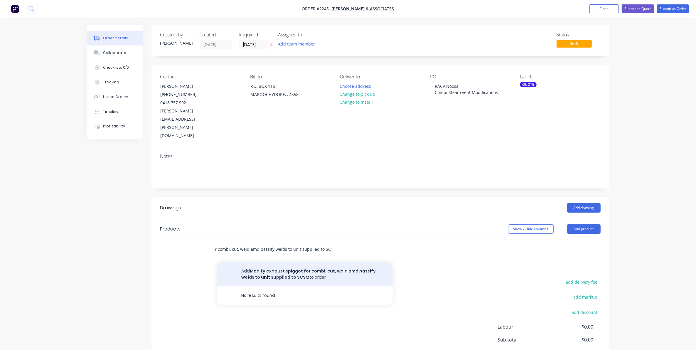
type input "Modify exhaust spiggot for combi, cut, weld amd passify welds to unit supplied …"
click at [263, 262] on button "Add Modify exhaust spiggot for combi, cut, weld amd passify welds to unit suppl…" at bounding box center [305, 274] width 176 height 24
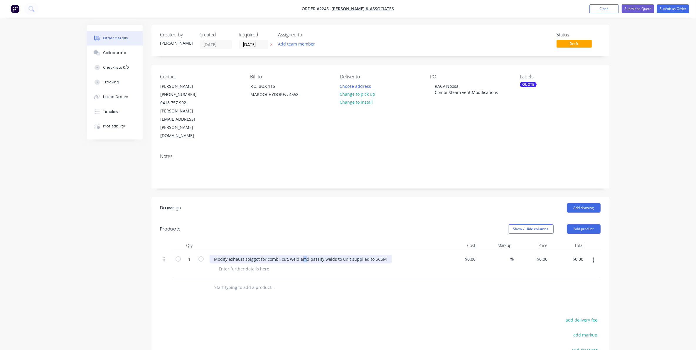
drag, startPoint x: 301, startPoint y: 235, endPoint x: 304, endPoint y: 236, distance: 3.0
click at [304, 255] on div "Modify exhaust spiggot for combi, cut, weld amd passify welds to unit supplied …" at bounding box center [301, 259] width 182 height 9
drag, startPoint x: 313, startPoint y: 236, endPoint x: 396, endPoint y: 240, distance: 82.7
click at [396, 265] on div at bounding box center [327, 269] width 226 height 9
click at [471, 255] on input at bounding box center [472, 259] width 14 height 9
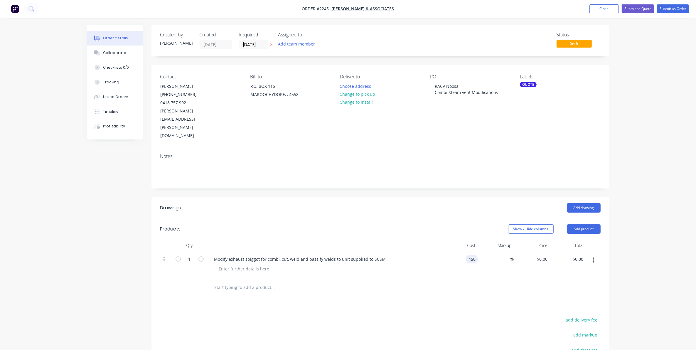
type input "$450.00"
click at [635, 8] on button "Submit as Quote" at bounding box center [638, 8] width 32 height 9
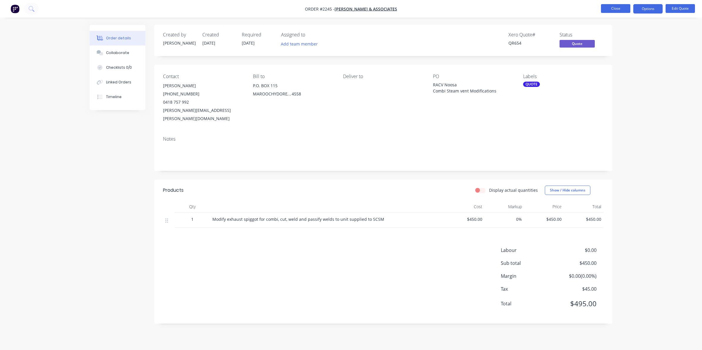
click at [615, 7] on button "Close" at bounding box center [615, 8] width 29 height 9
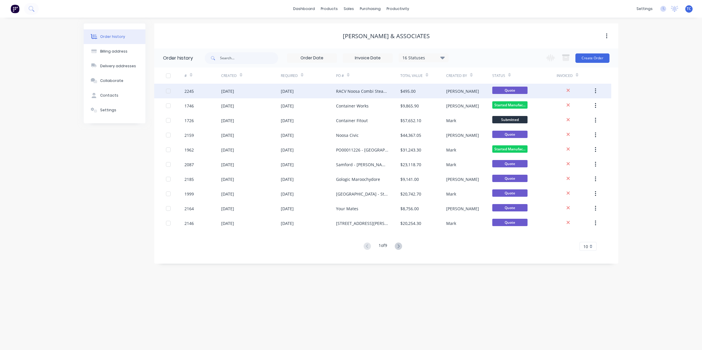
click at [350, 92] on div "RACV Noosa Combi Steam vent Modifications" at bounding box center [362, 91] width 53 height 6
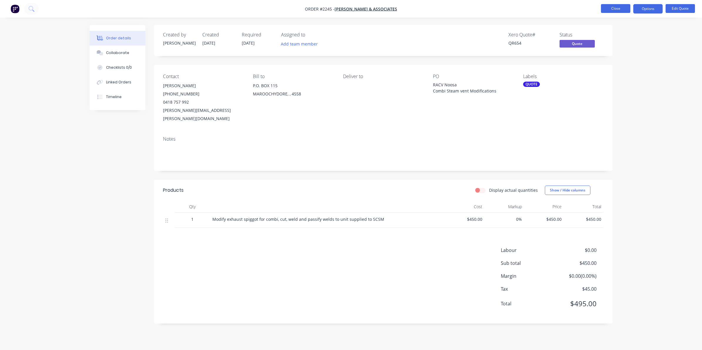
click at [610, 8] on button "Close" at bounding box center [615, 8] width 29 height 9
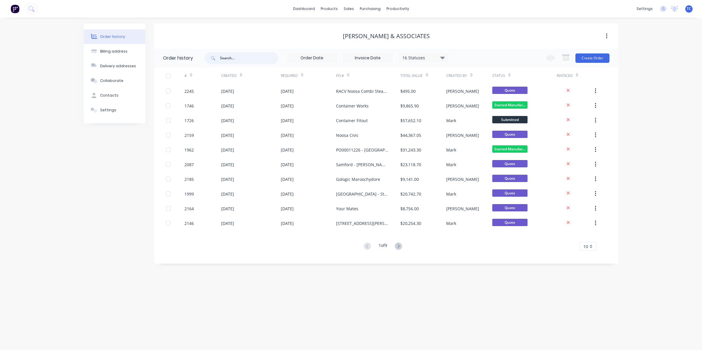
click at [228, 57] on input "text" at bounding box center [249, 58] width 58 height 12
click at [349, 6] on div "sales" at bounding box center [349, 8] width 16 height 9
click at [360, 26] on div "Sales Orders" at bounding box center [370, 28] width 24 height 5
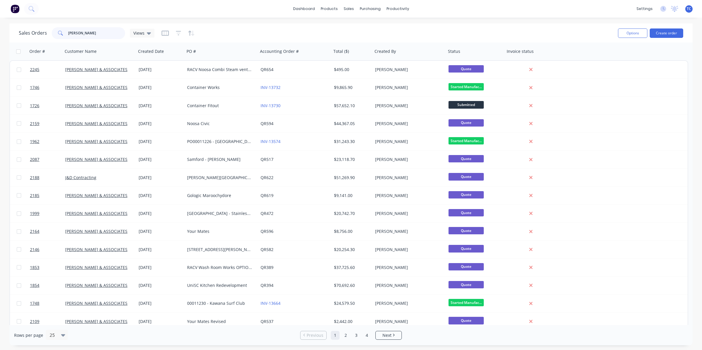
drag, startPoint x: 78, startPoint y: 31, endPoint x: 65, endPoint y: 31, distance: 13.5
click at [65, 31] on div "[PERSON_NAME]" at bounding box center [88, 33] width 73 height 12
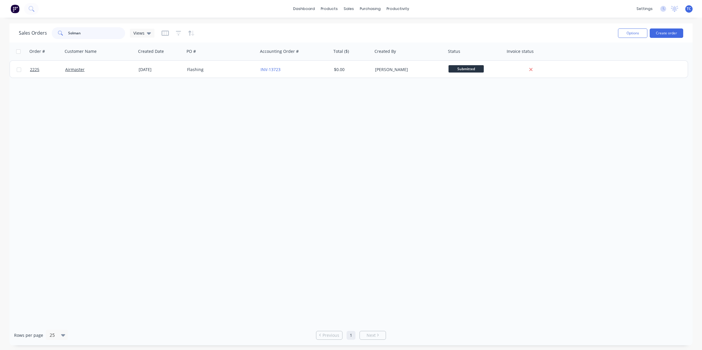
drag, startPoint x: 84, startPoint y: 32, endPoint x: 65, endPoint y: 30, distance: 18.9
click at [65, 30] on div "Solman" at bounding box center [88, 33] width 73 height 12
type input "2235"
